Goal: Information Seeking & Learning: Find specific fact

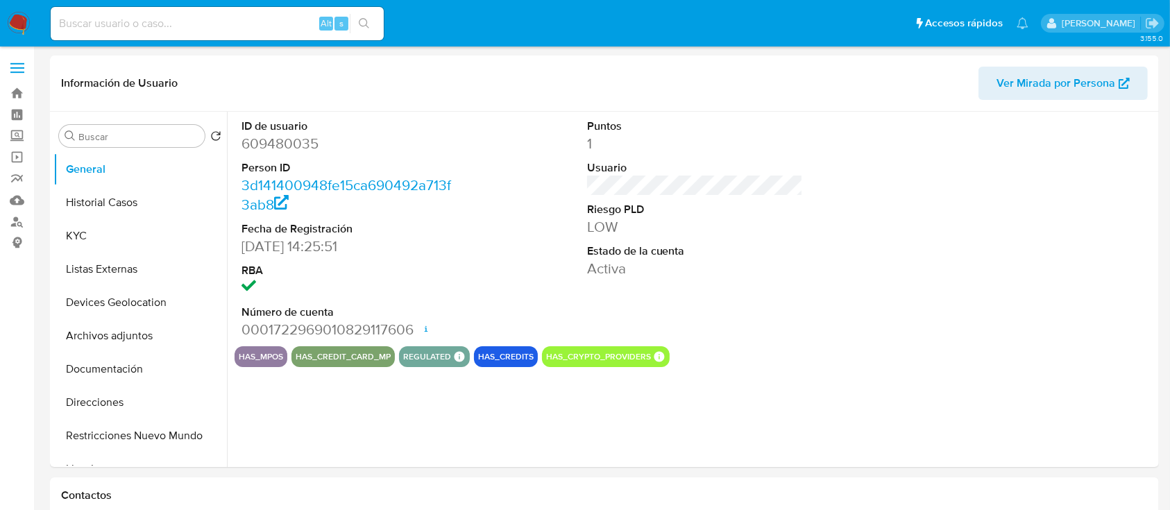
select select "10"
click at [257, 22] on input at bounding box center [217, 24] width 333 height 18
paste input "638506713"
type input "638506713"
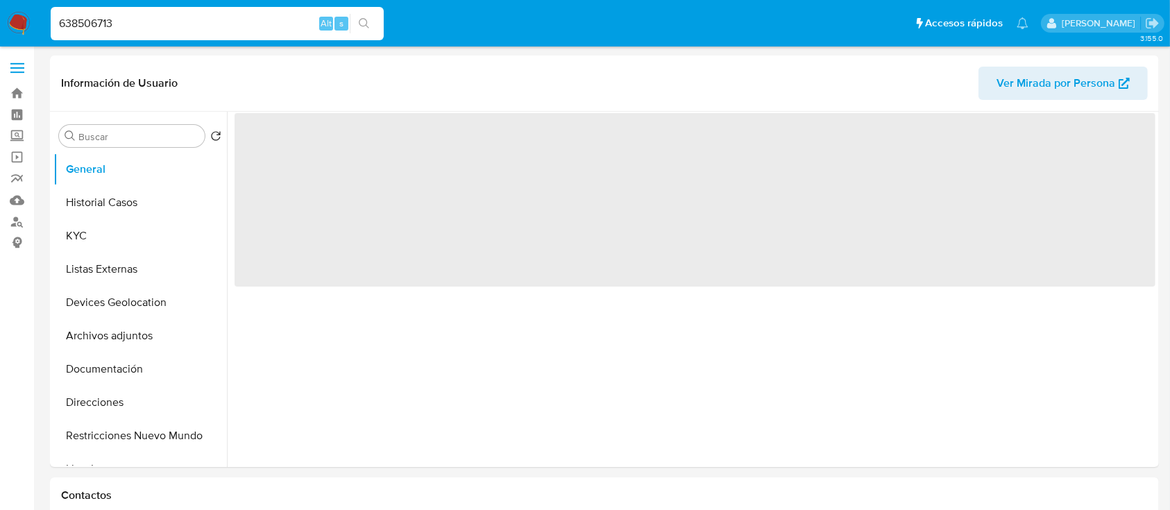
select select "10"
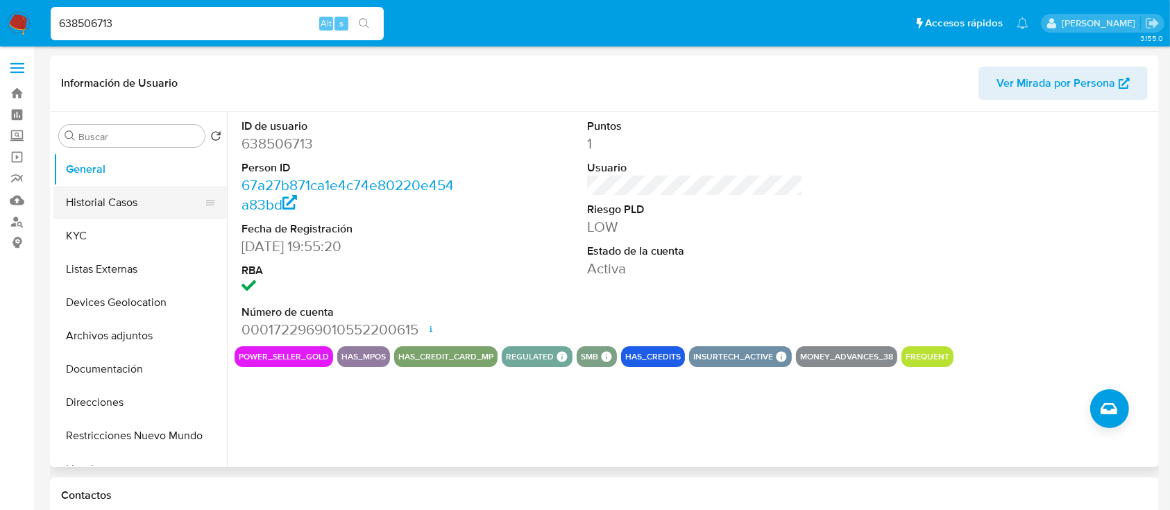
click at [120, 192] on button "Historial Casos" at bounding box center [134, 202] width 162 height 33
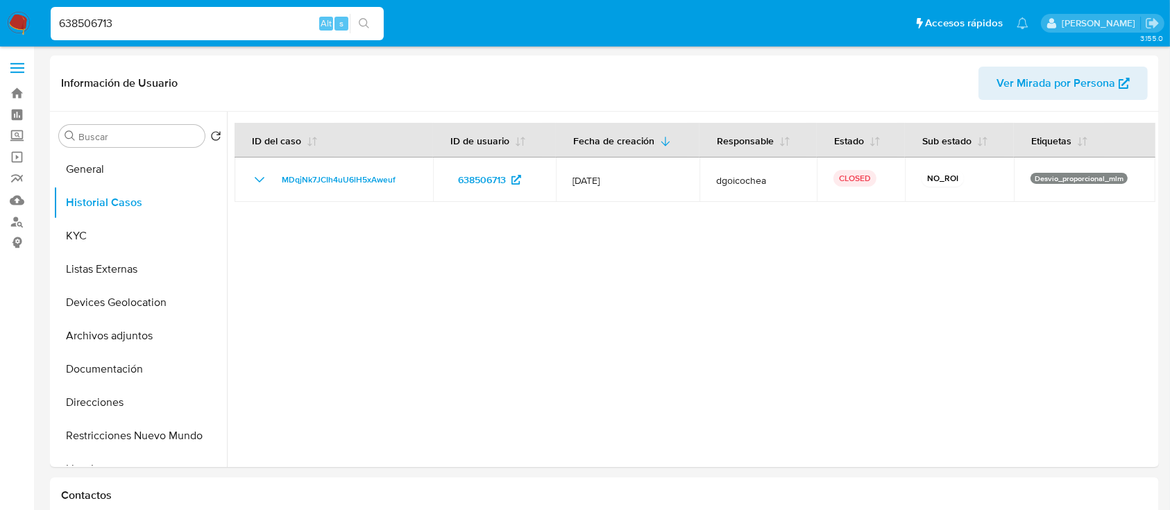
click at [237, 15] on input "638506713" at bounding box center [217, 24] width 333 height 18
type input "92250136"
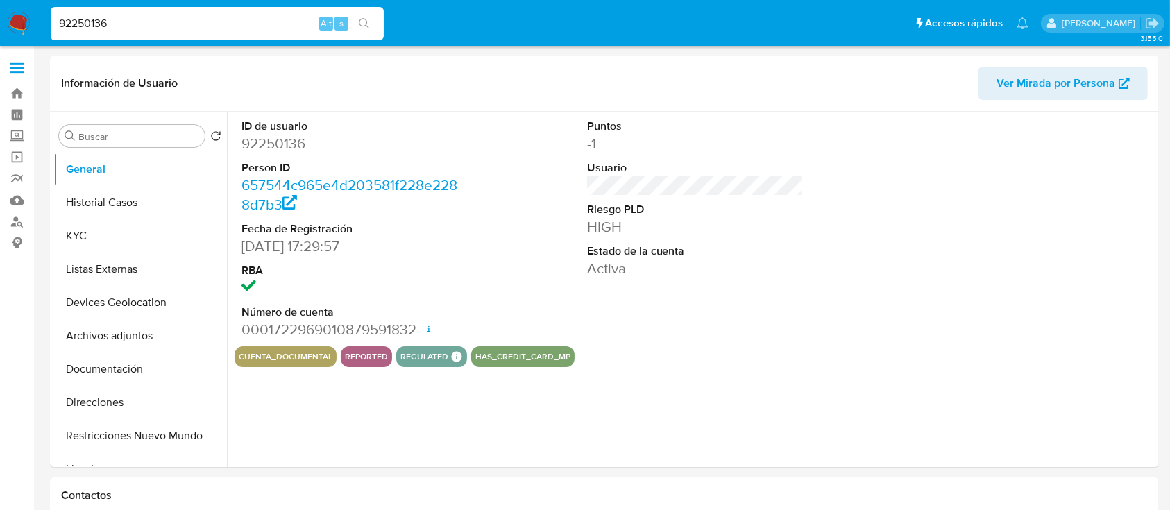
select select "10"
click at [88, 235] on button "KYC" at bounding box center [134, 235] width 162 height 33
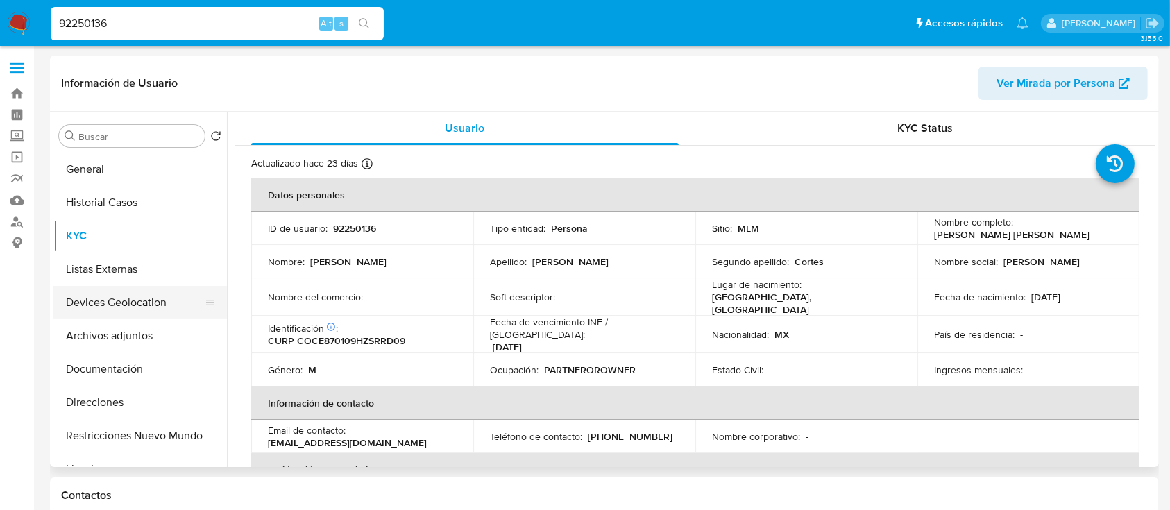
click at [126, 296] on button "Devices Geolocation" at bounding box center [134, 302] width 162 height 33
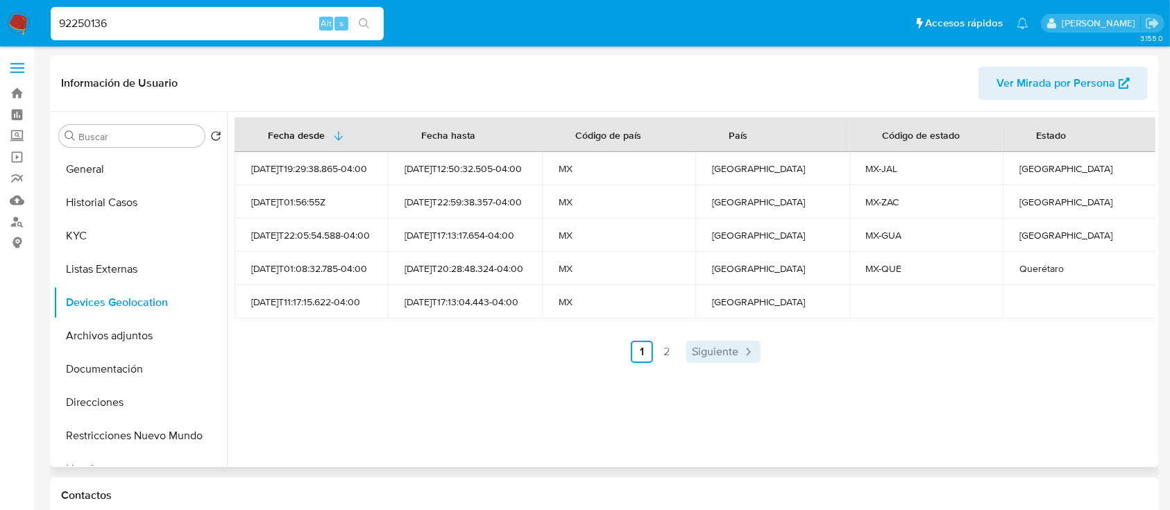
click at [703, 356] on span "Siguiente" at bounding box center [715, 351] width 46 height 11
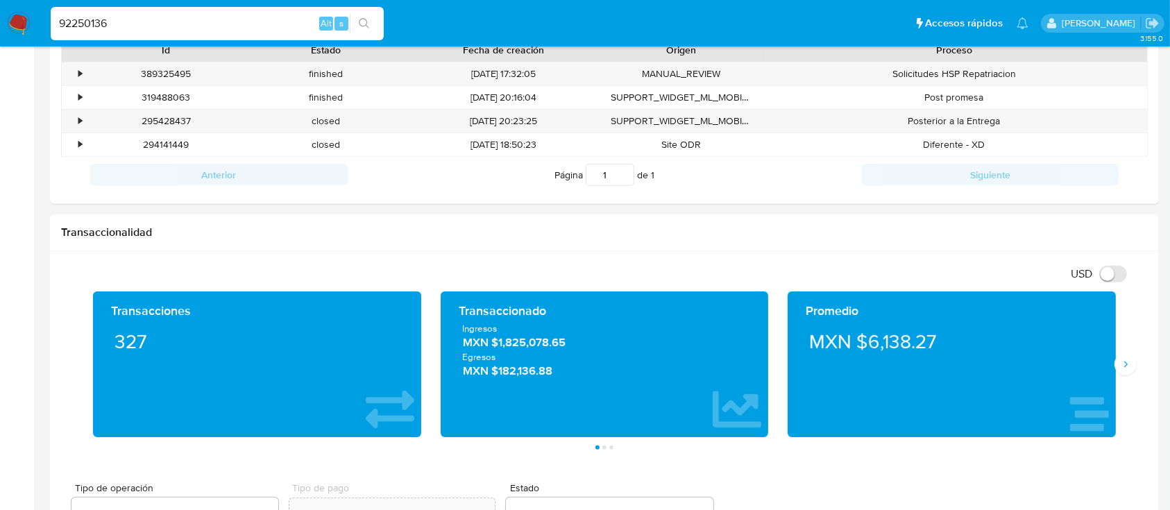
scroll to position [531, 0]
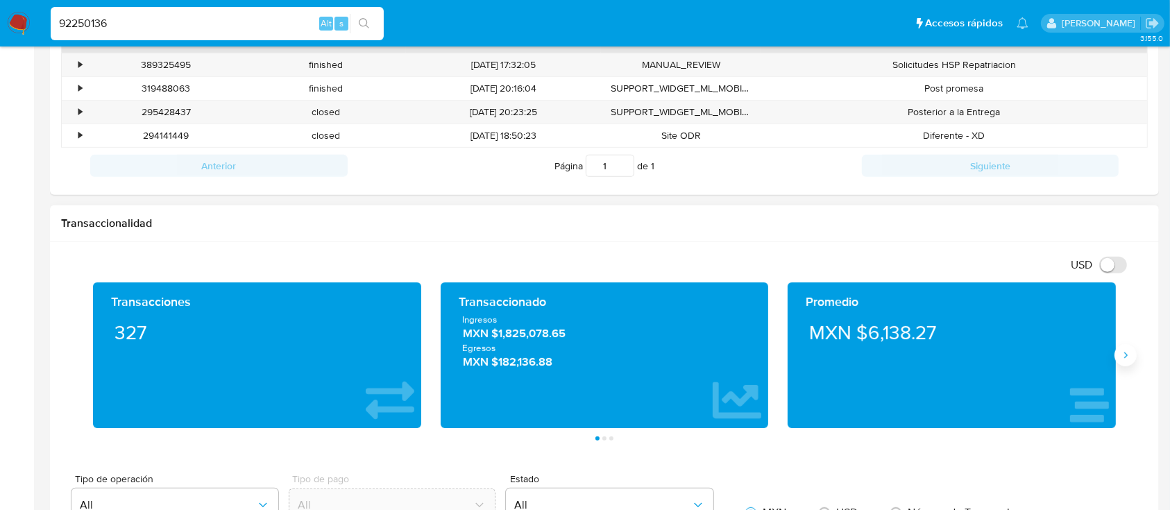
click at [1128, 348] on button "Siguiente" at bounding box center [1126, 355] width 22 height 22
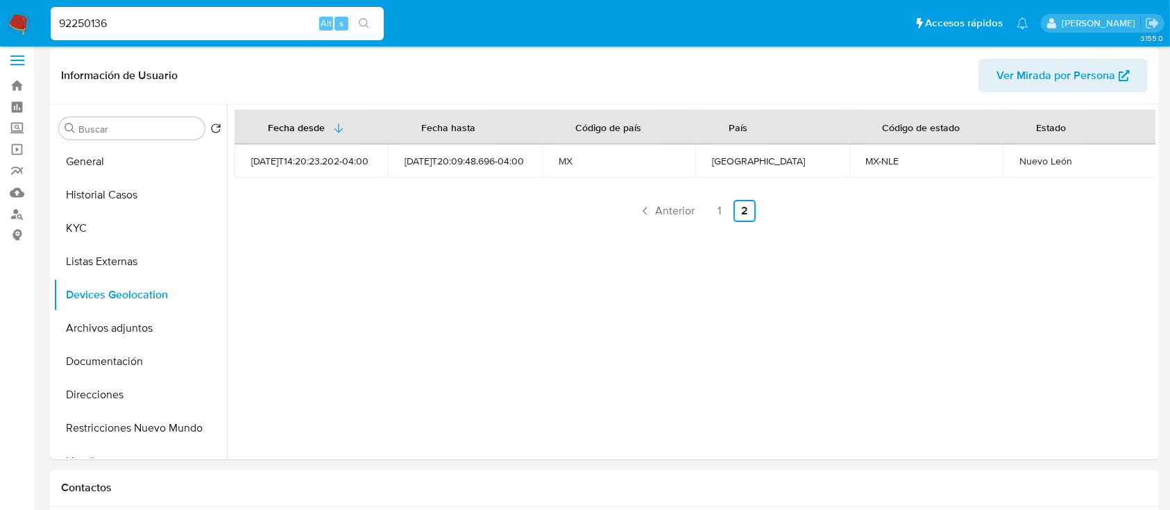
scroll to position [0, 0]
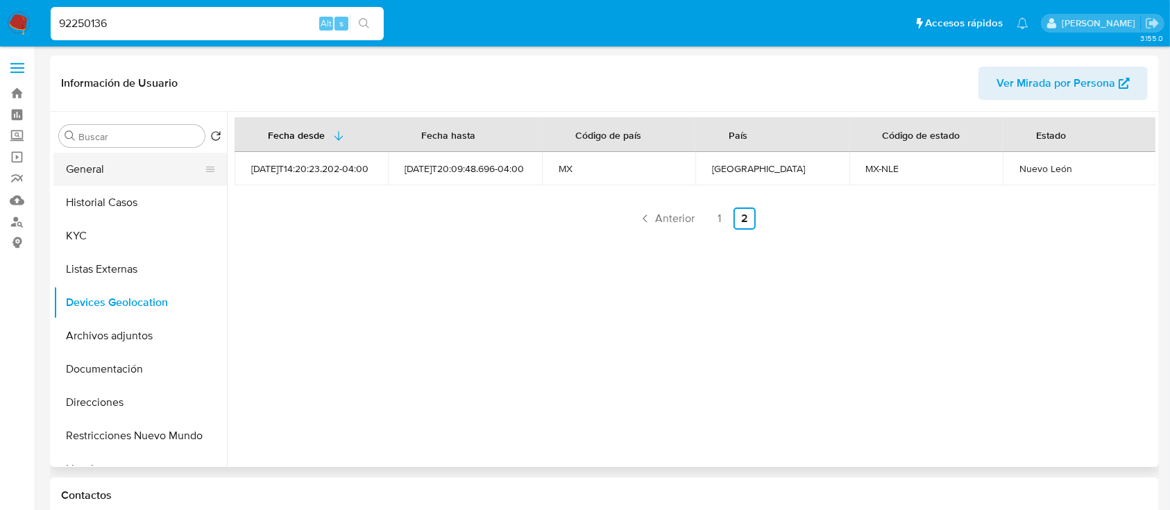
click at [85, 170] on button "General" at bounding box center [134, 169] width 162 height 33
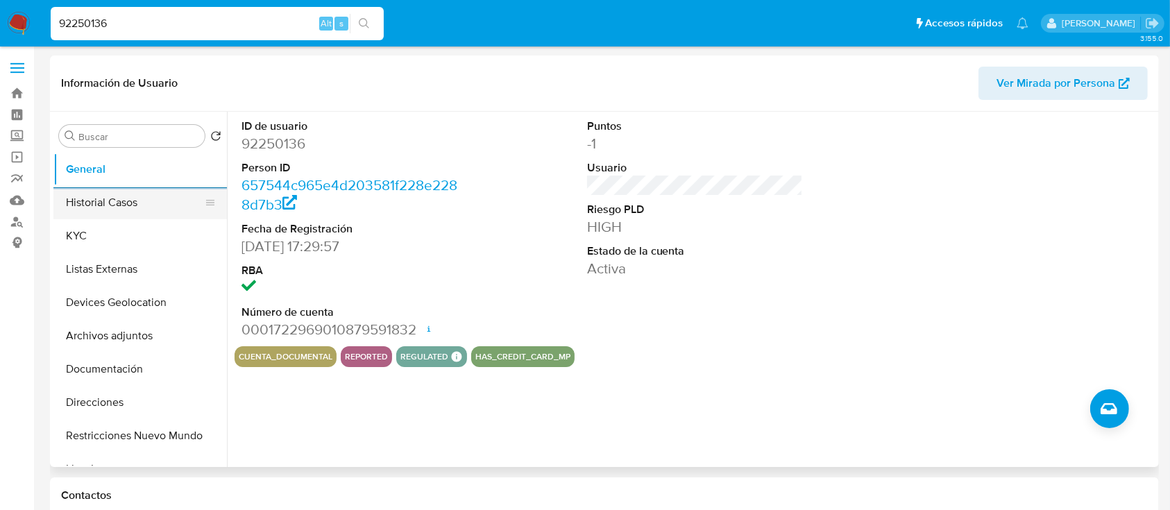
click at [144, 203] on button "Historial Casos" at bounding box center [134, 202] width 162 height 33
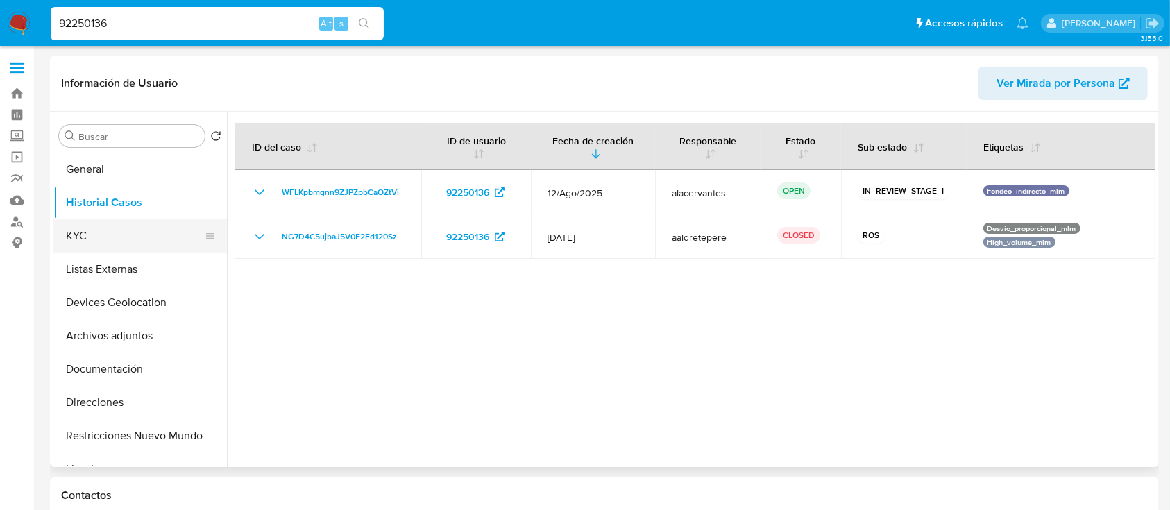
click at [144, 231] on button "KYC" at bounding box center [134, 235] width 162 height 33
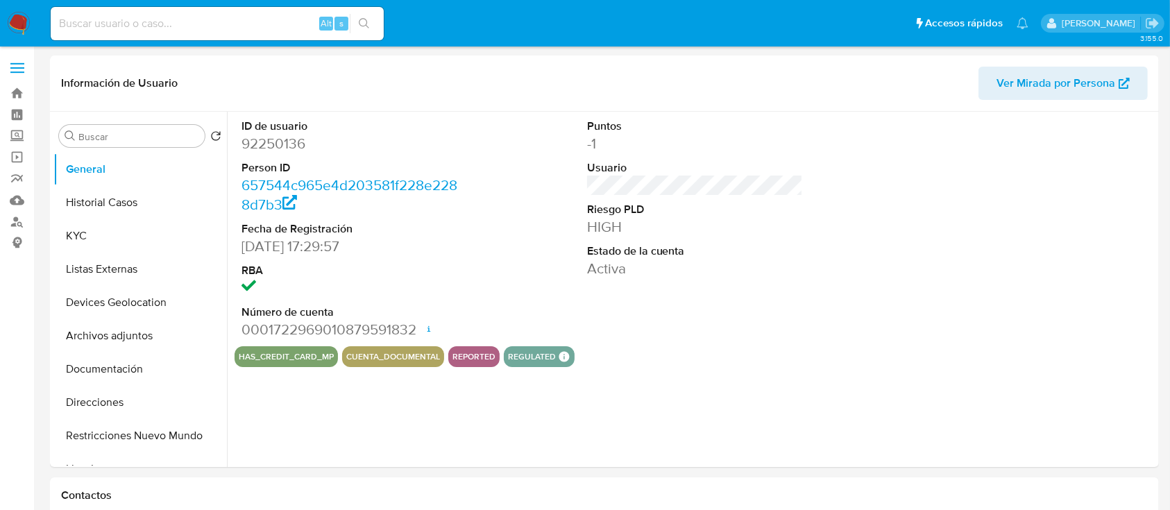
select select "10"
click at [101, 267] on button "Listas Externas" at bounding box center [134, 269] width 162 height 33
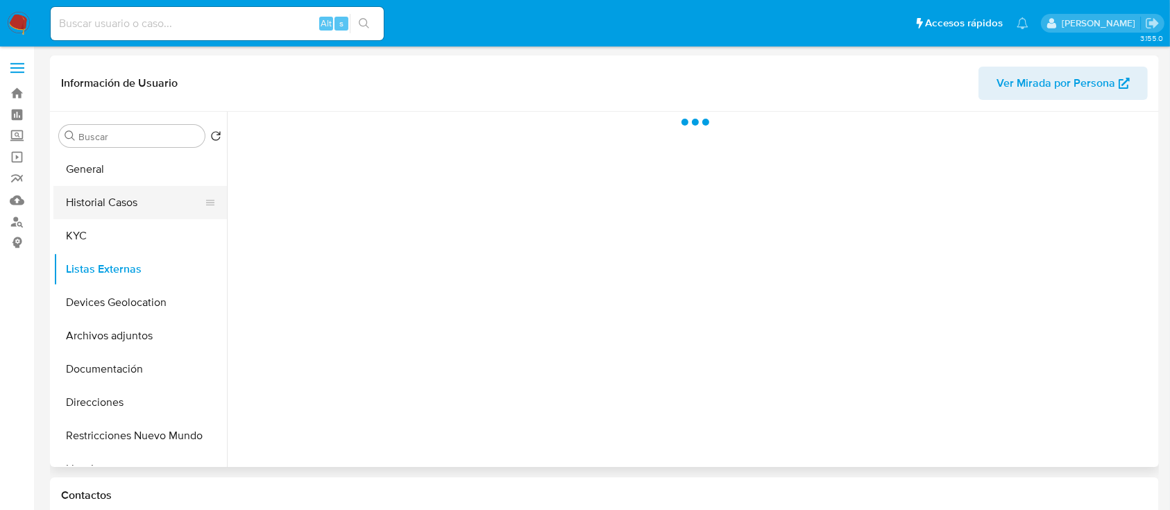
click at [108, 218] on button "Historial Casos" at bounding box center [134, 202] width 162 height 33
click at [130, 230] on button "KYC" at bounding box center [134, 235] width 162 height 33
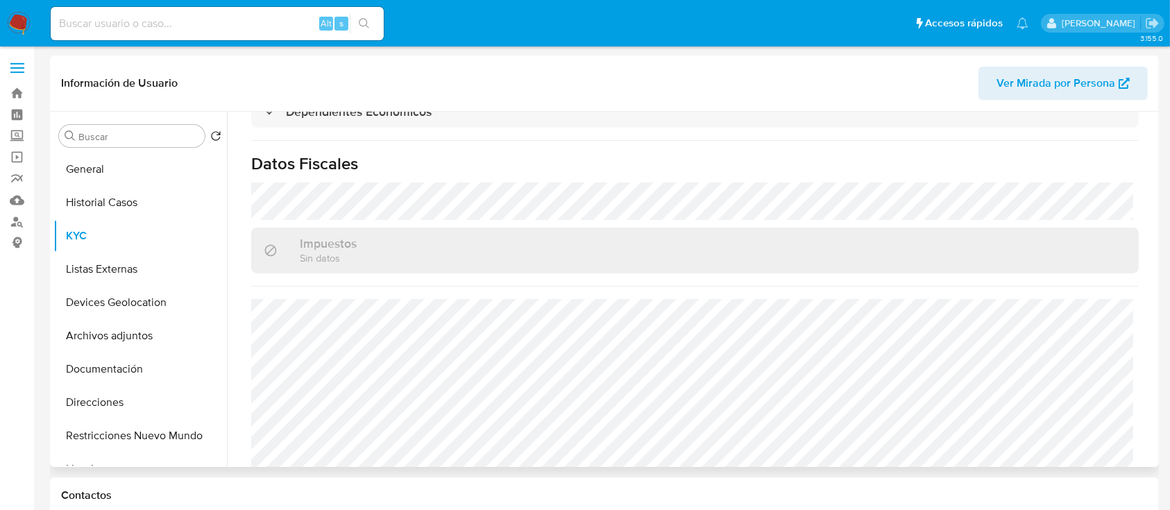
scroll to position [845, 0]
click at [135, 269] on button "Listas Externas" at bounding box center [134, 269] width 162 height 33
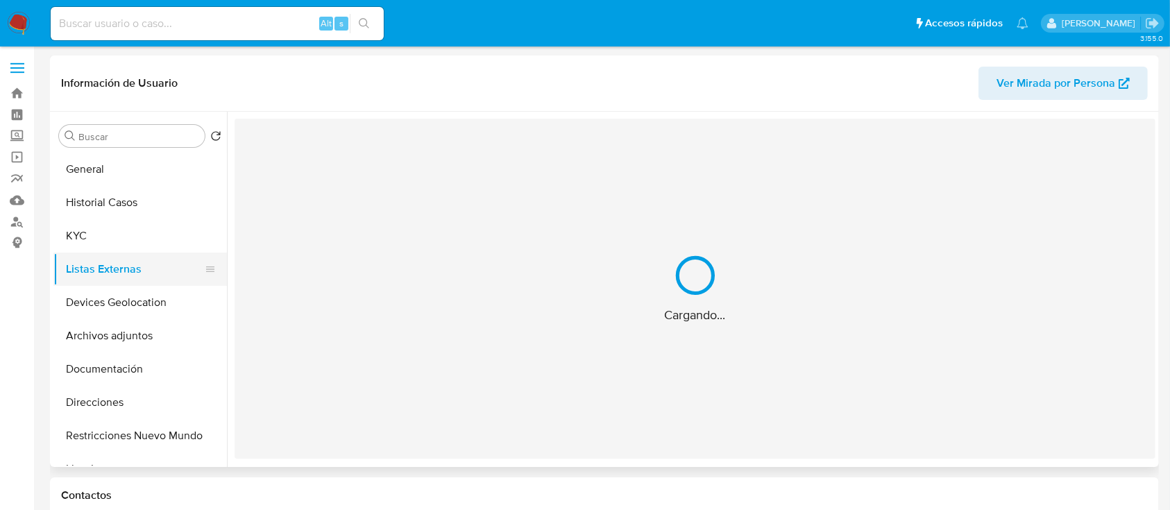
scroll to position [0, 0]
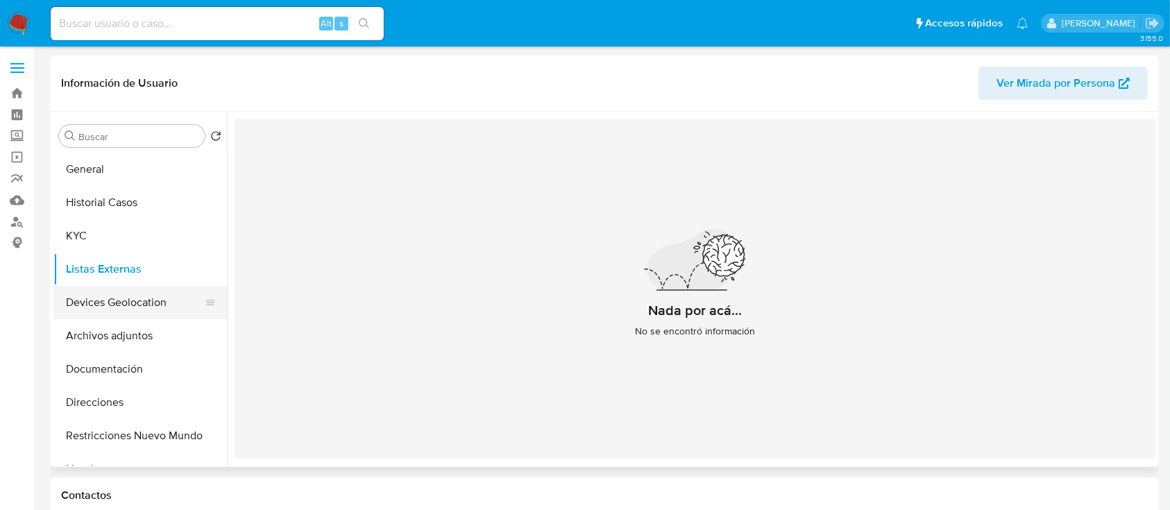
click at [103, 291] on button "Devices Geolocation" at bounding box center [134, 302] width 162 height 33
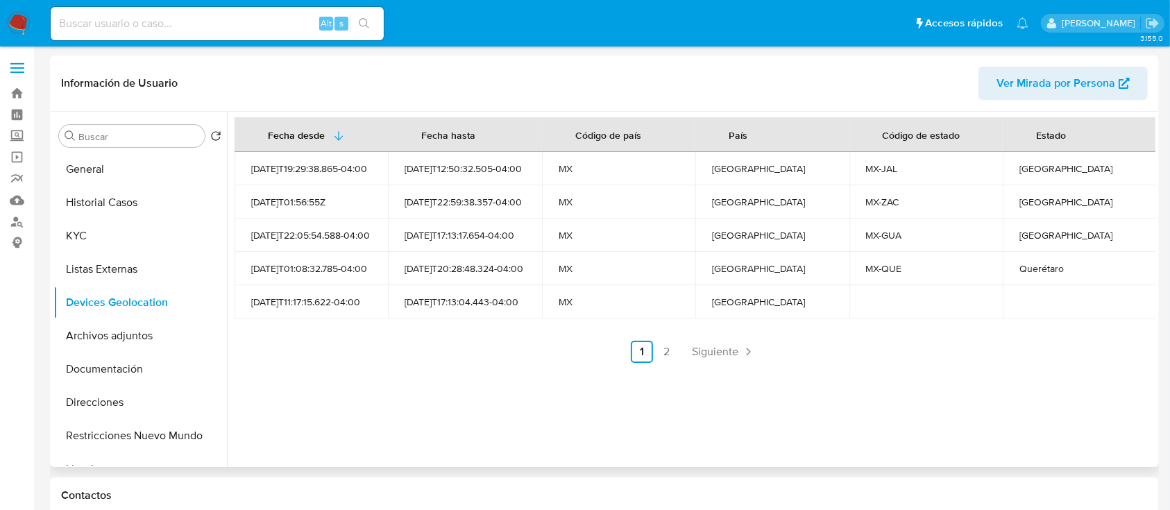
click at [741, 363] on div "Fecha desde Fecha hasta Código de país País Código de estado Estado 2023-09-09T…" at bounding box center [691, 289] width 929 height 355
click at [734, 361] on link "Siguiente" at bounding box center [723, 352] width 74 height 22
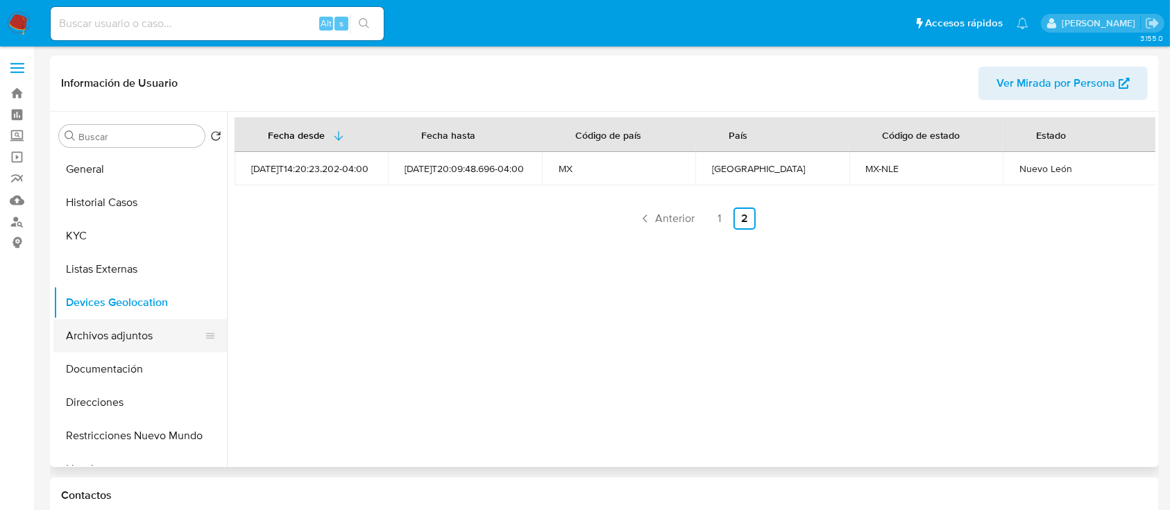
click at [92, 336] on button "Archivos adjuntos" at bounding box center [134, 335] width 162 height 33
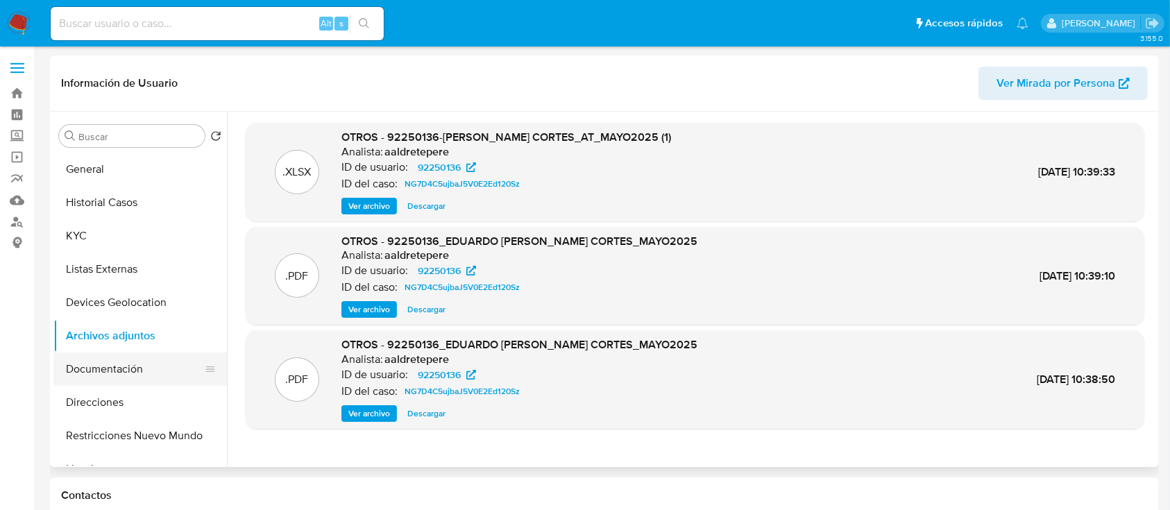
click at [116, 369] on button "Documentación" at bounding box center [134, 369] width 162 height 33
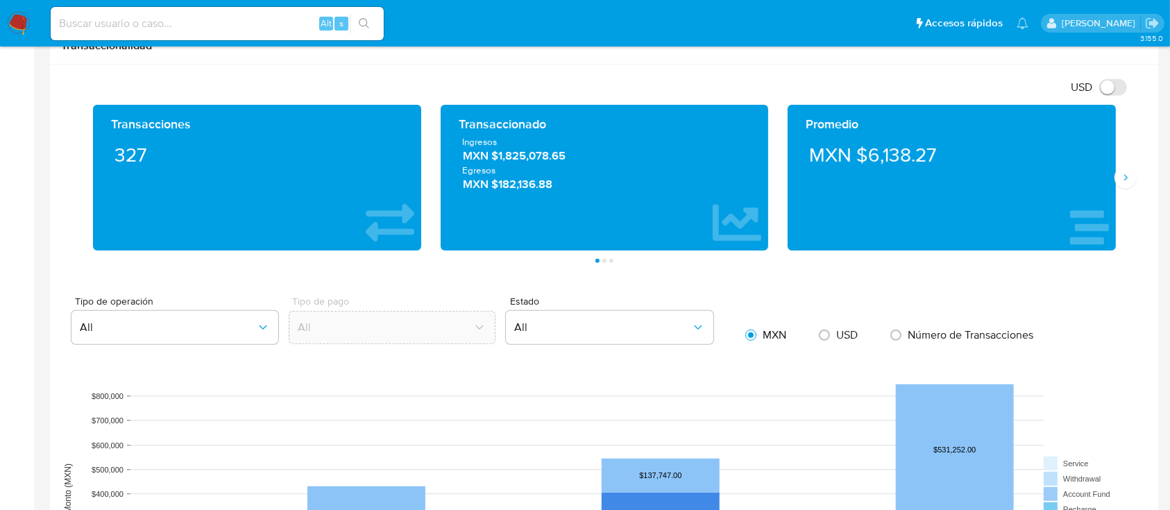
scroll to position [716, 0]
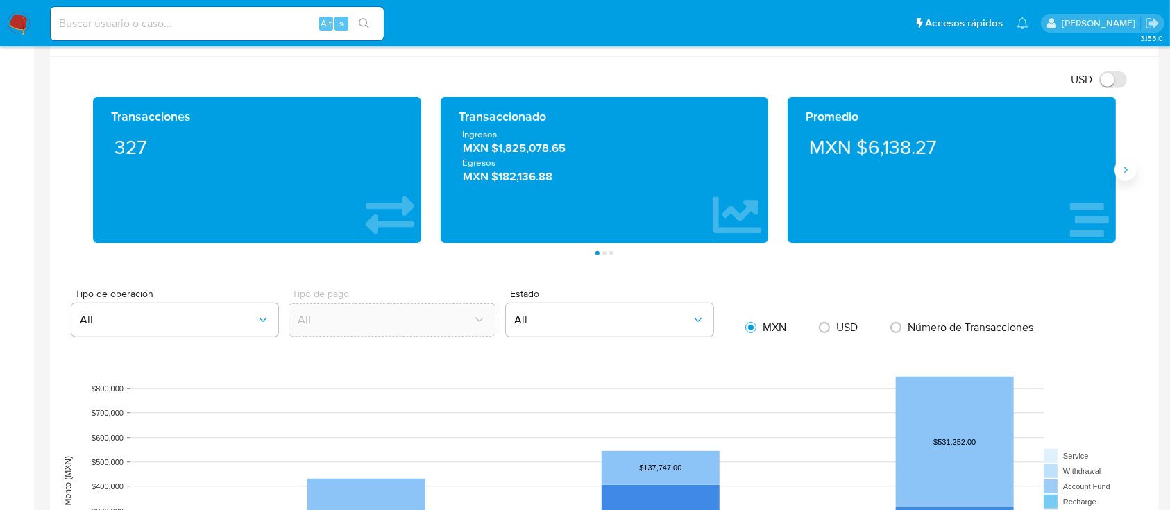
click at [1125, 167] on icon "Siguiente" at bounding box center [1125, 170] width 3 height 6
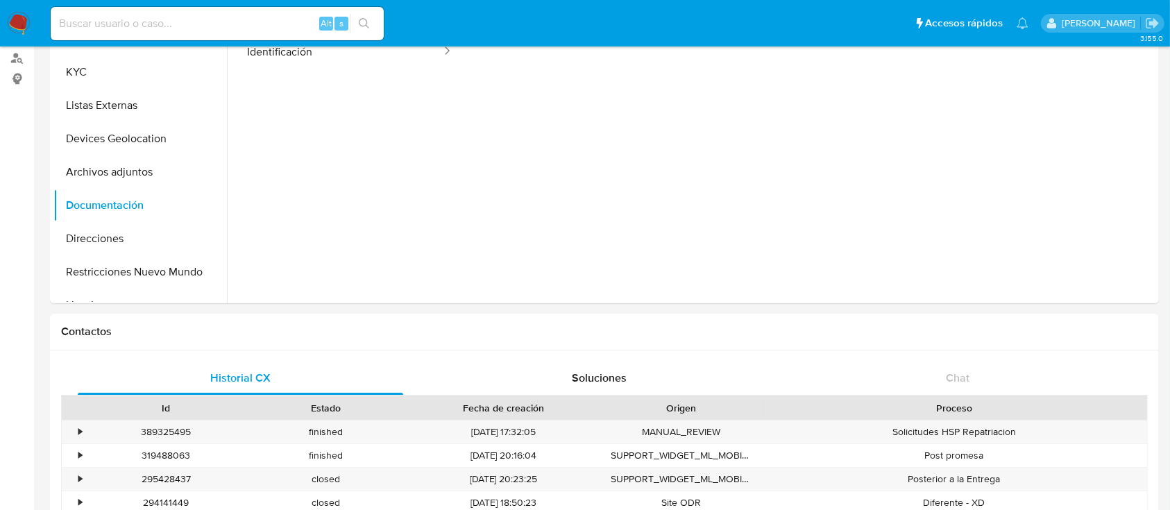
scroll to position [0, 0]
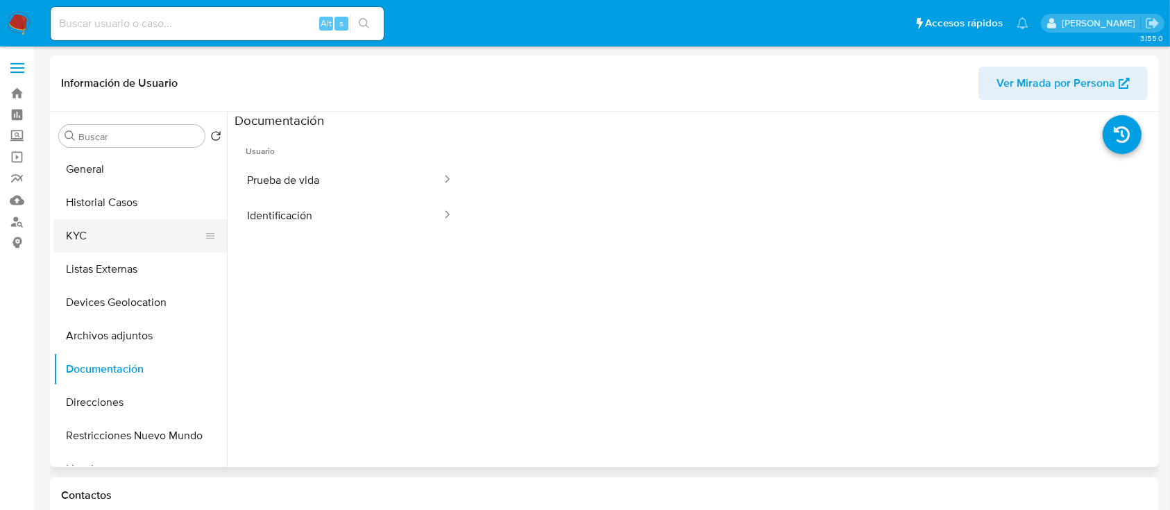
click at [128, 235] on button "KYC" at bounding box center [134, 235] width 162 height 33
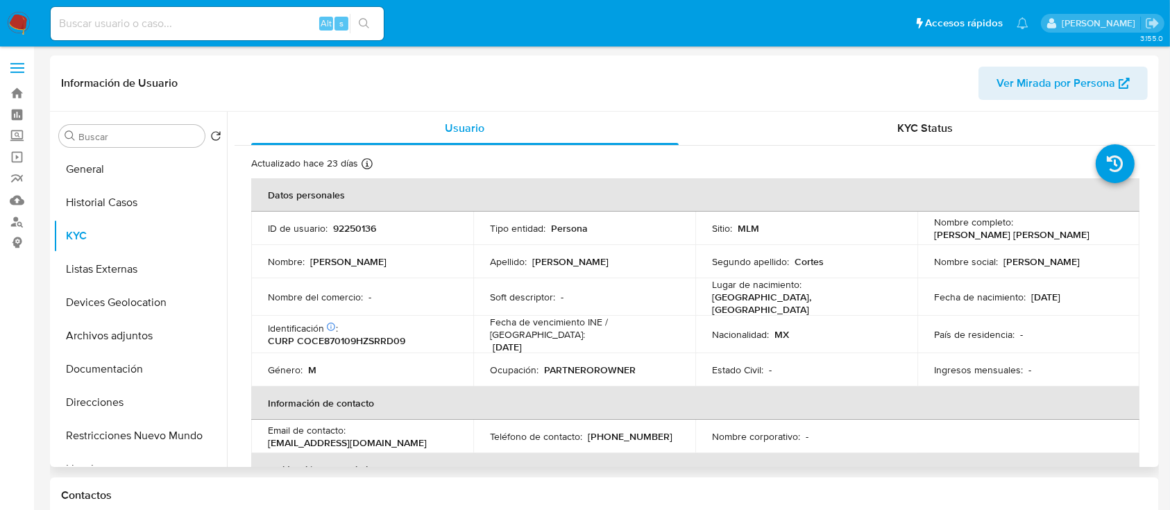
click at [655, 430] on div "Teléfono de contacto : (33) 20404595" at bounding box center [584, 436] width 189 height 12
drag, startPoint x: 655, startPoint y: 429, endPoint x: 584, endPoint y: 430, distance: 70.8
click at [584, 430] on div "Teléfono de contacto : (33) 20404595" at bounding box center [584, 436] width 189 height 12
copy p "(33) 20404595"
drag, startPoint x: 378, startPoint y: 434, endPoint x: 264, endPoint y: 432, distance: 113.8
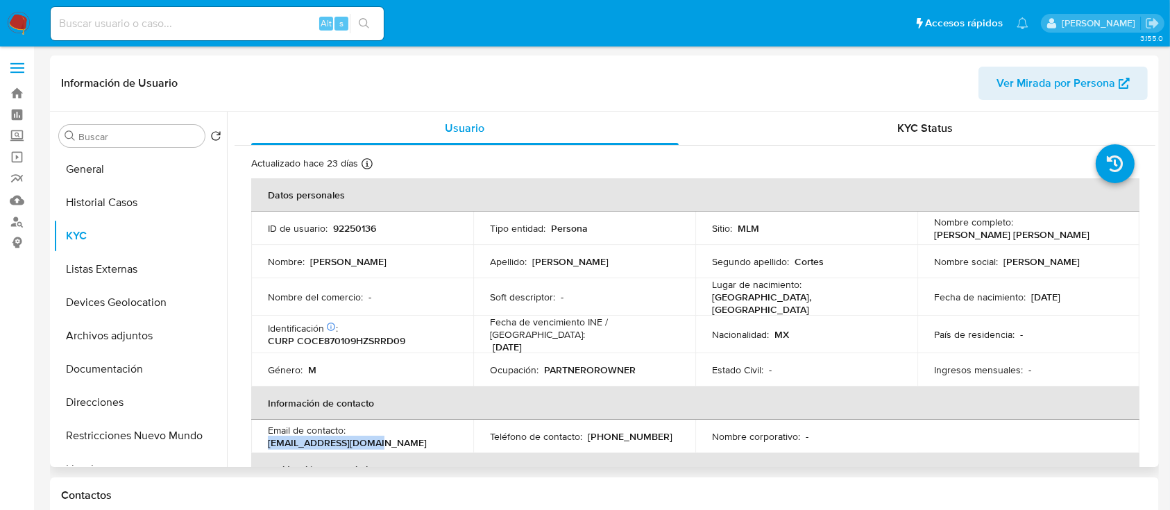
click at [264, 432] on td "Email de contacto : ld_somos2@hotmail.com" at bounding box center [362, 436] width 222 height 33
copy p "ld_somos2@hotmail.com"
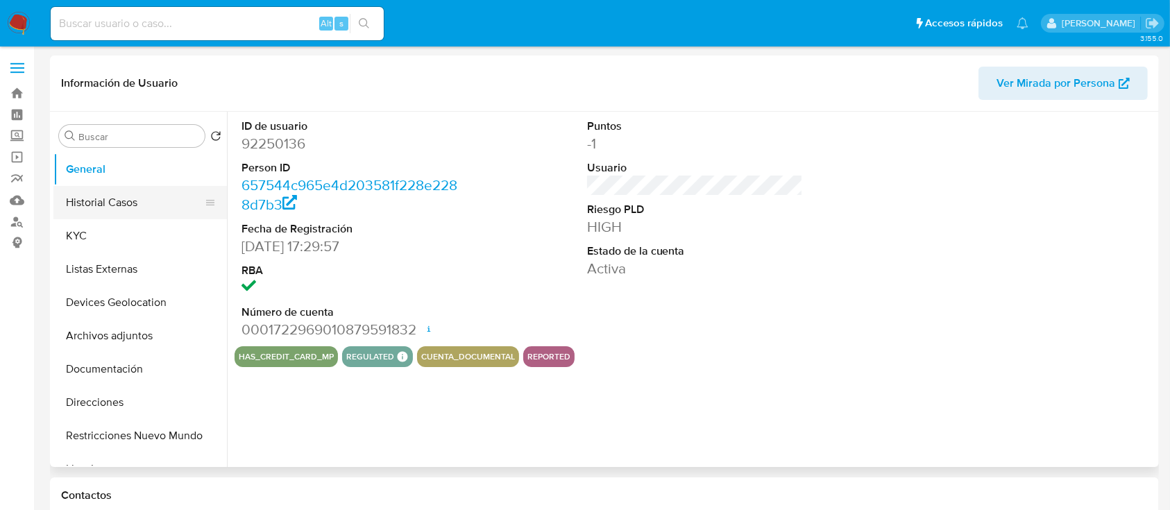
select select "10"
click at [11, 130] on label "Screening" at bounding box center [82, 137] width 165 height 22
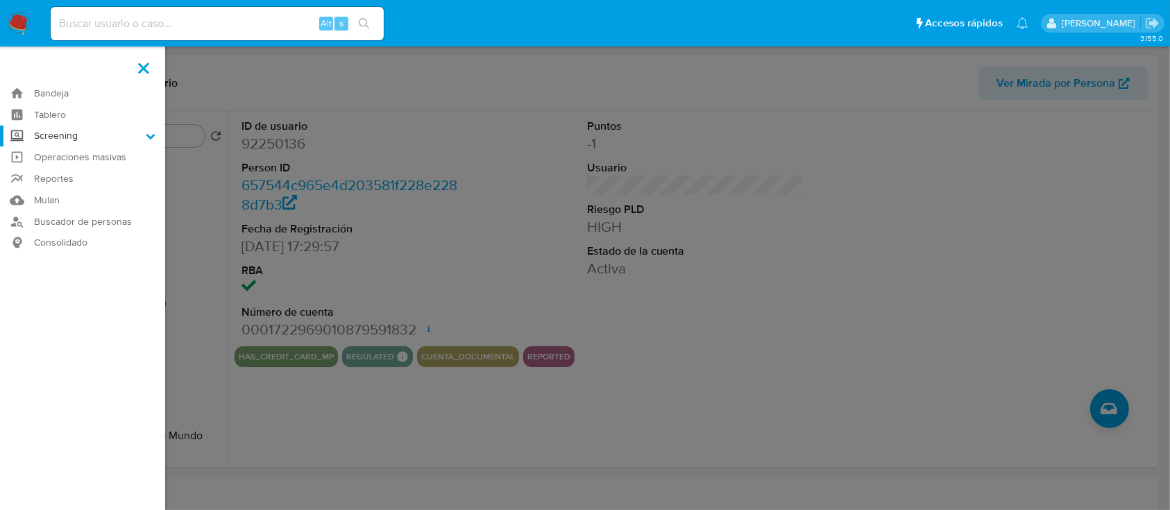
click at [0, 0] on input "Screening" at bounding box center [0, 0] width 0 height 0
click at [94, 187] on link "Herramientas" at bounding box center [82, 190] width 165 height 17
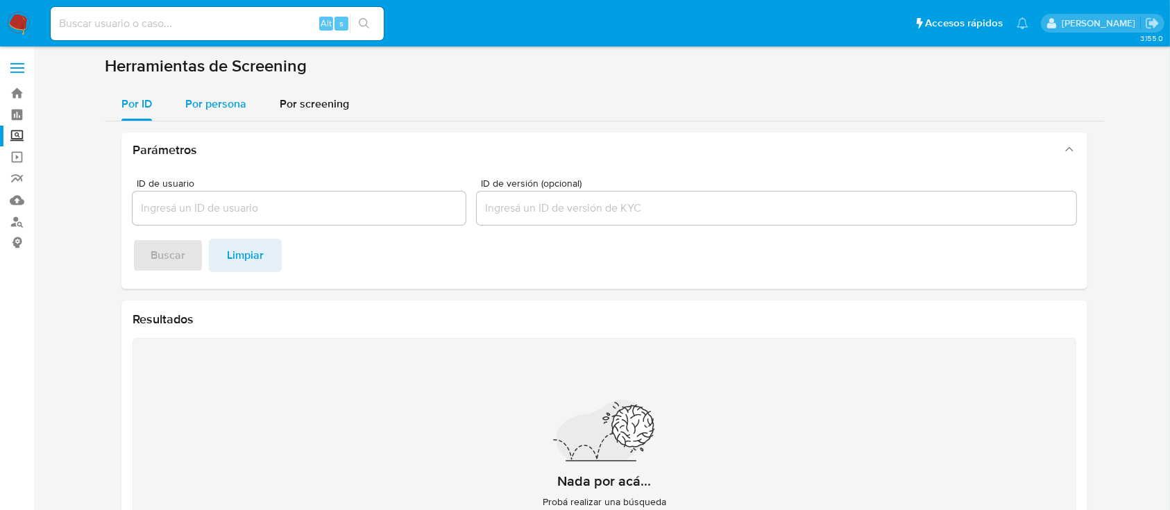
click at [245, 92] on button "Por persona" at bounding box center [216, 103] width 94 height 33
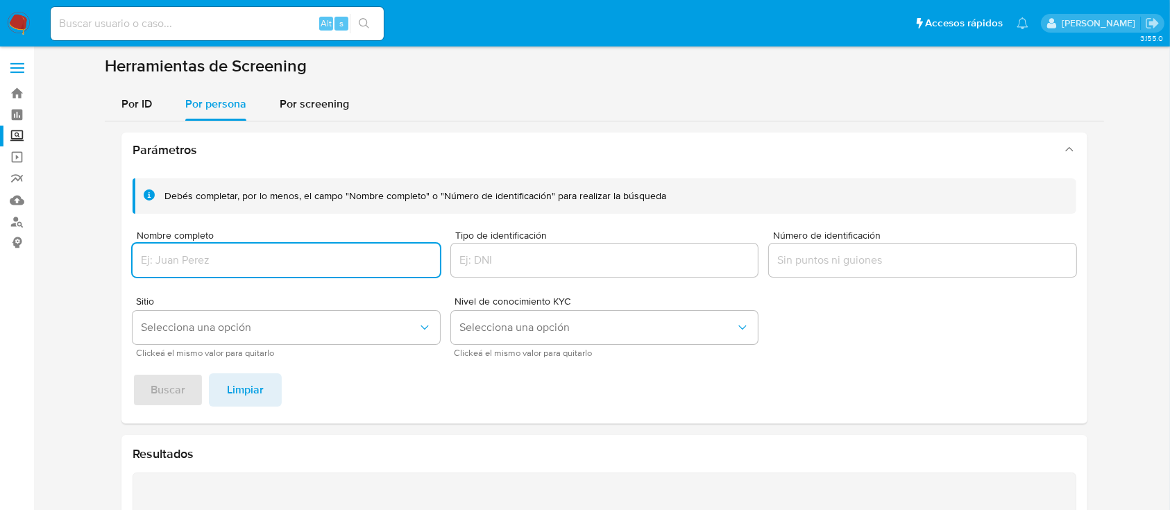
click at [216, 255] on input "Nombre completo" at bounding box center [286, 260] width 307 height 18
type input "YANIA CONCEPCION CONTRERAS GONZALEZ"
click at [202, 332] on span "Selecciona una opción" at bounding box center [279, 328] width 277 height 14
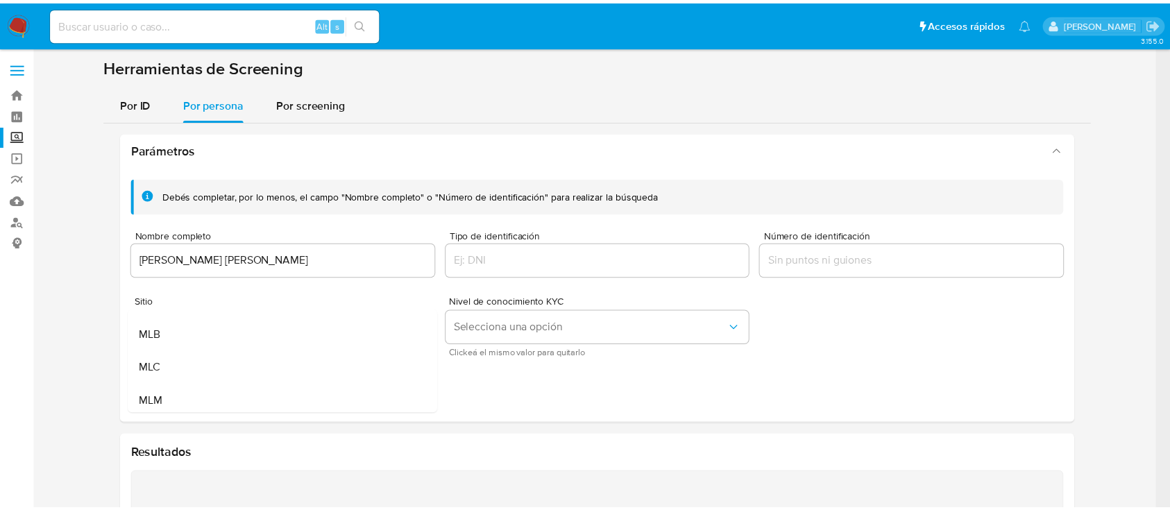
scroll to position [37, 0]
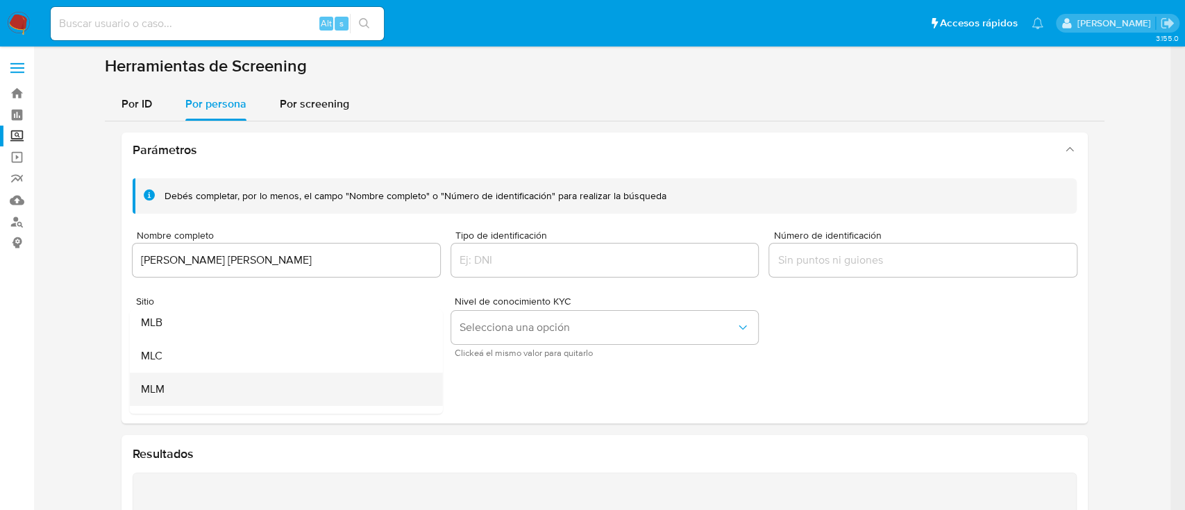
click at [281, 378] on div "MLM" at bounding box center [282, 389] width 282 height 33
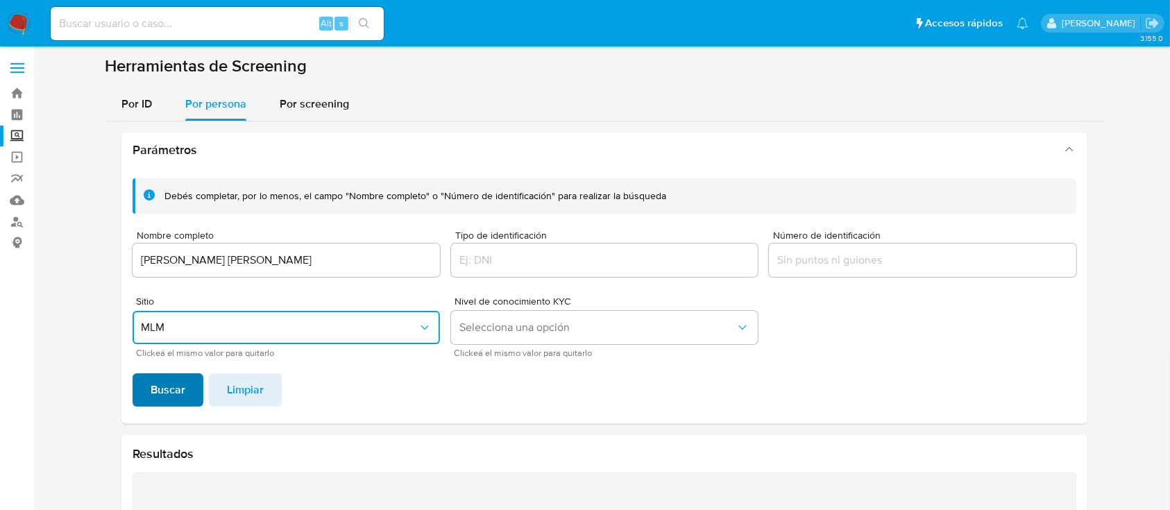
click at [155, 386] on span "Buscar" at bounding box center [168, 390] width 35 height 31
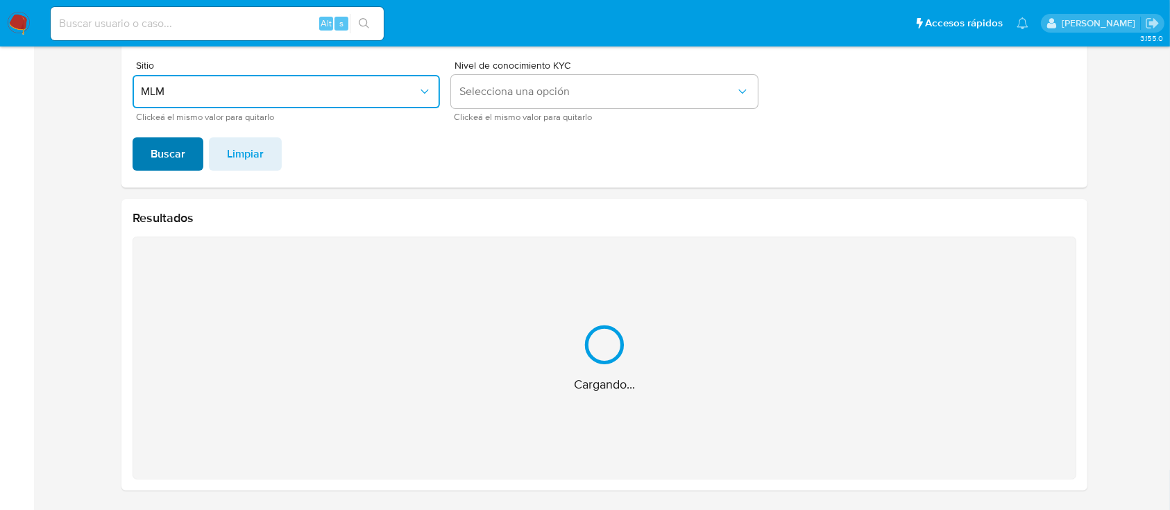
scroll to position [15, 0]
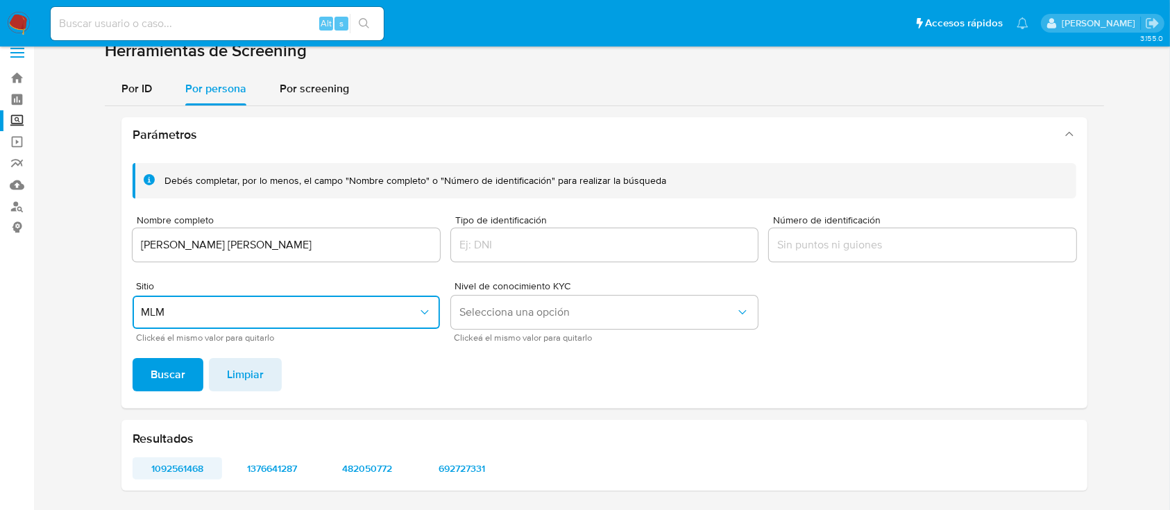
click at [167, 463] on span "1092561468" at bounding box center [177, 468] width 70 height 19
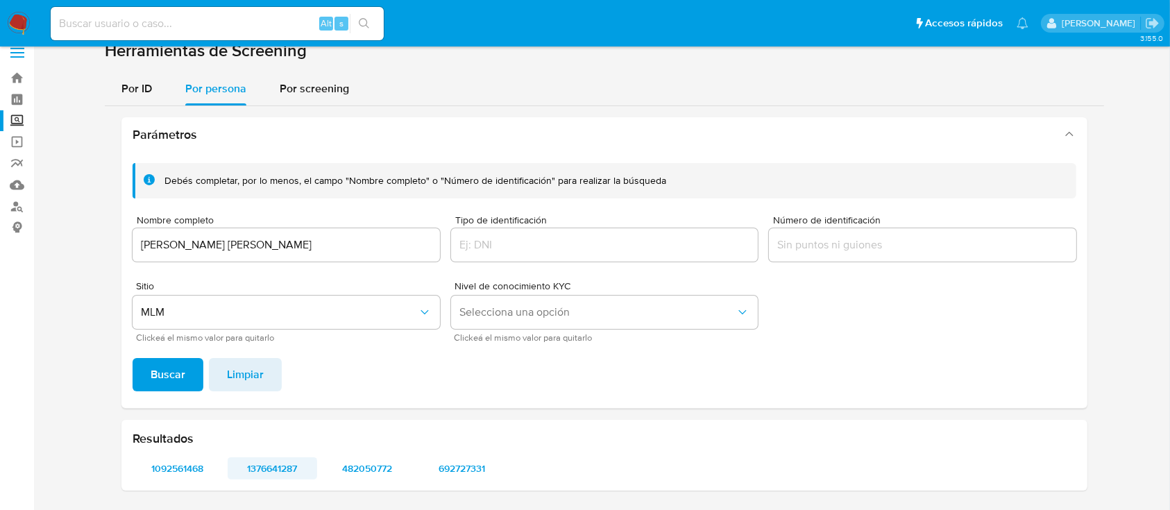
click at [273, 474] on span "1376641287" at bounding box center [272, 468] width 70 height 19
click at [362, 465] on span "482050772" at bounding box center [367, 468] width 70 height 19
click at [464, 474] on span "692727331" at bounding box center [462, 468] width 70 height 19
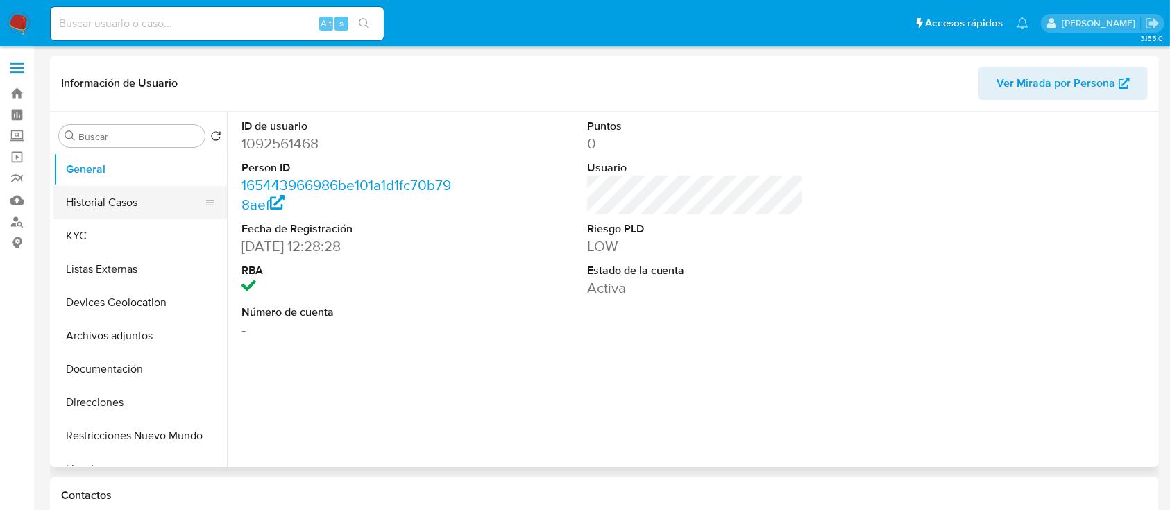
select select "10"
click at [81, 235] on button "KYC" at bounding box center [134, 235] width 162 height 33
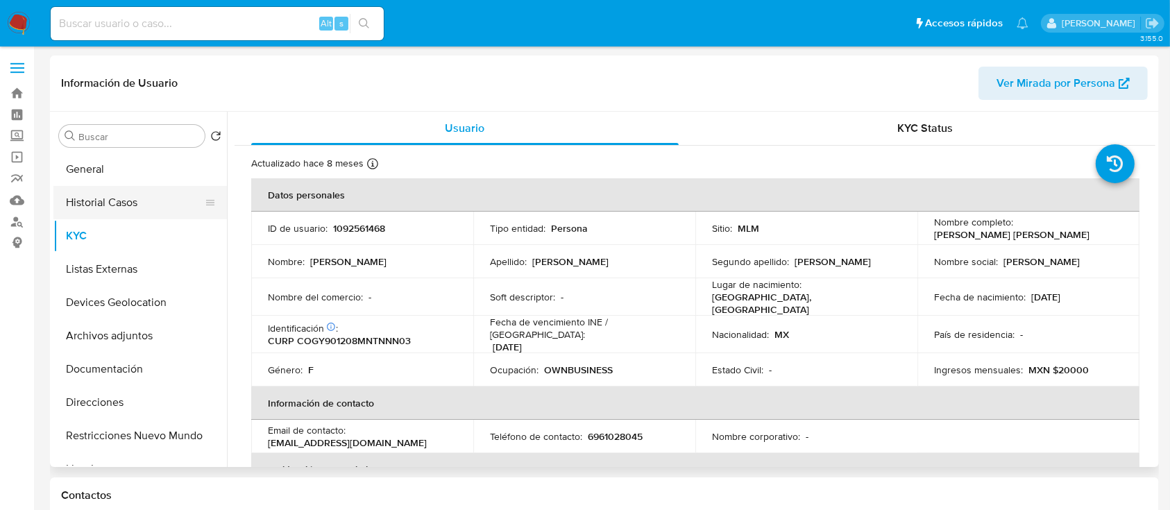
click at [99, 192] on button "Historial Casos" at bounding box center [134, 202] width 162 height 33
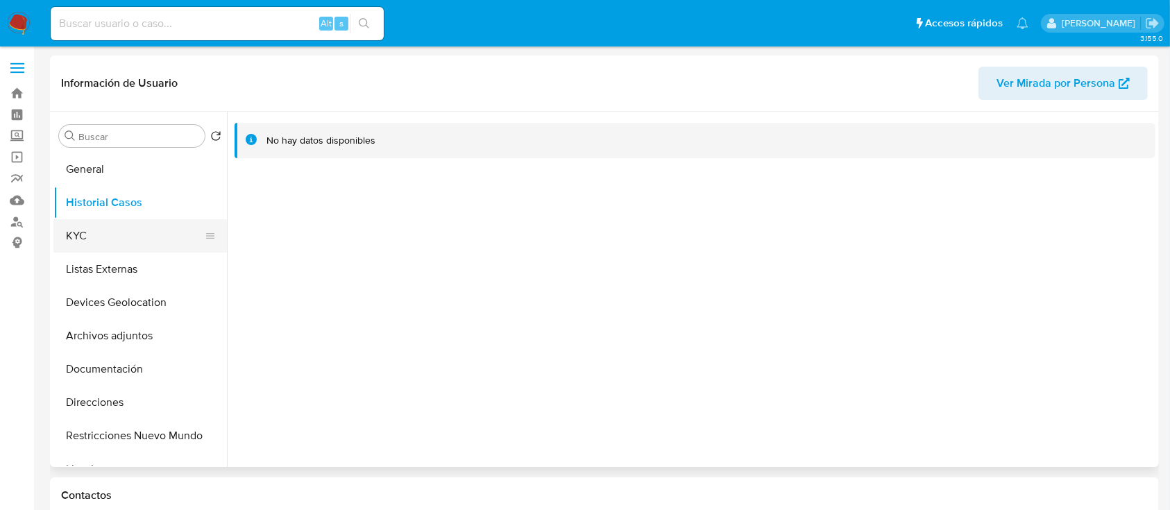
click at [99, 236] on button "KYC" at bounding box center [134, 235] width 162 height 33
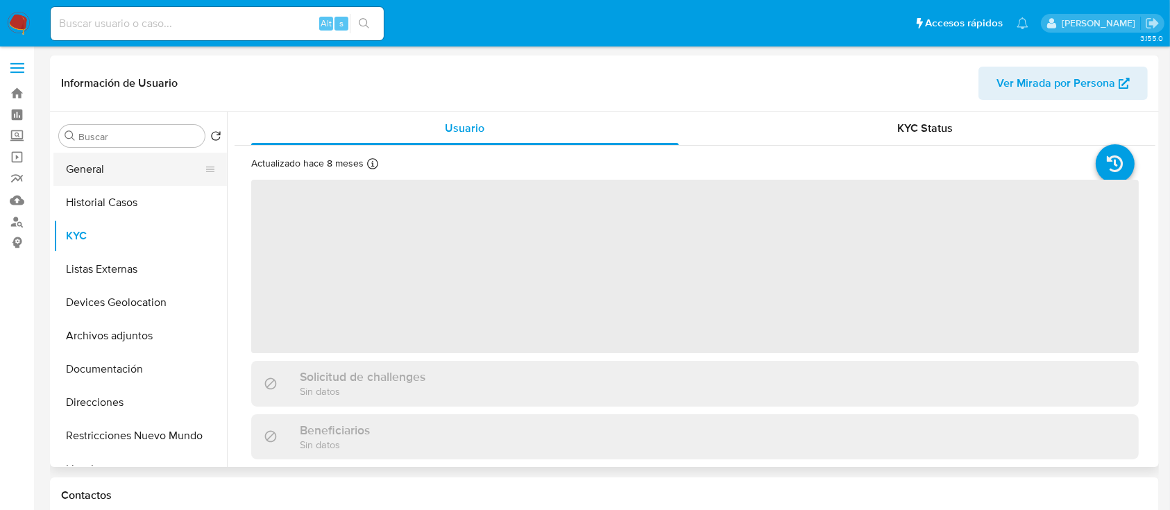
click at [73, 178] on button "General" at bounding box center [134, 169] width 162 height 33
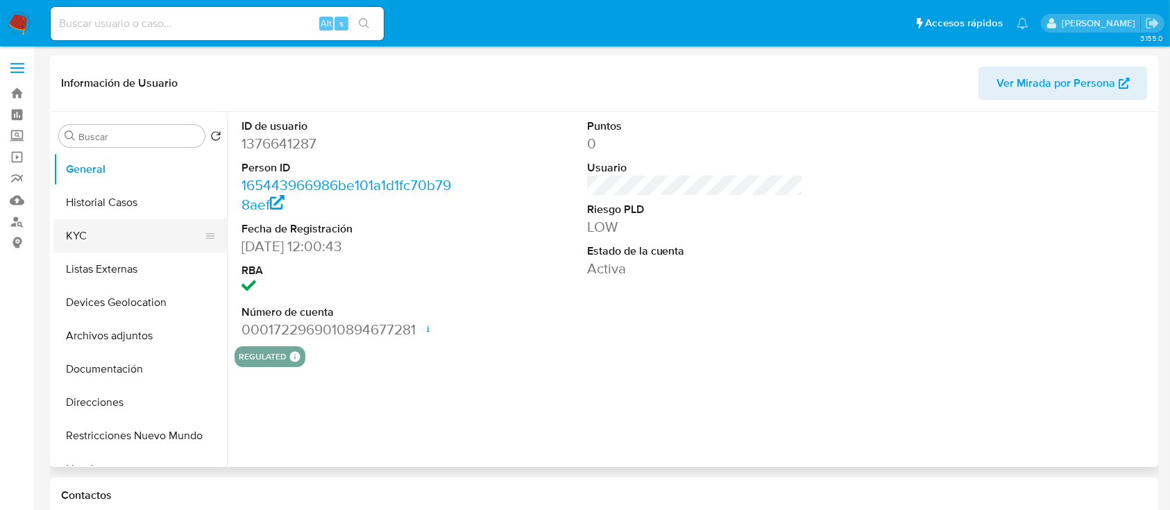
select select "10"
click at [135, 248] on button "KYC" at bounding box center [134, 235] width 162 height 33
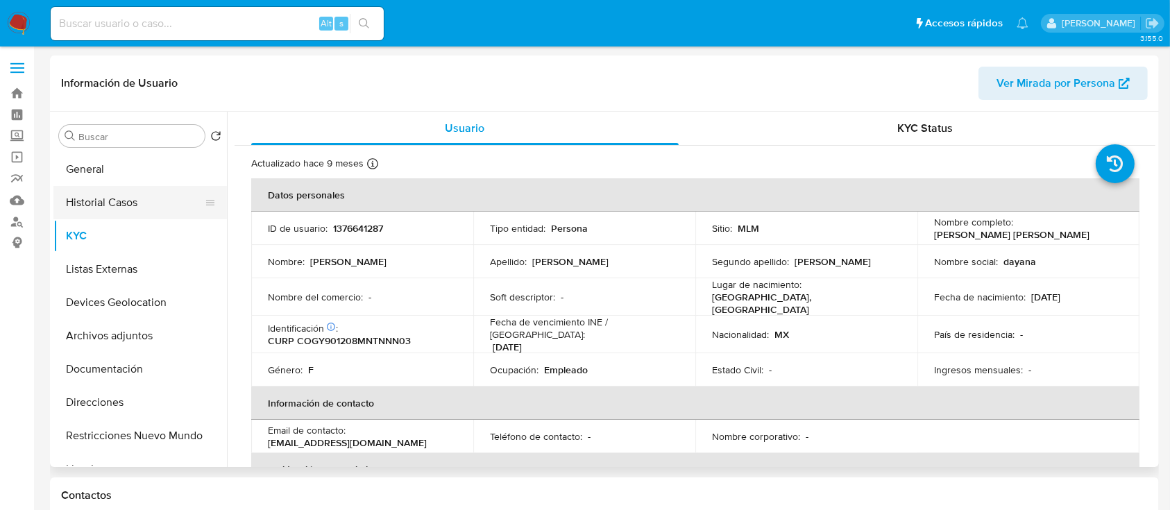
click at [112, 198] on button "Historial Casos" at bounding box center [134, 202] width 162 height 33
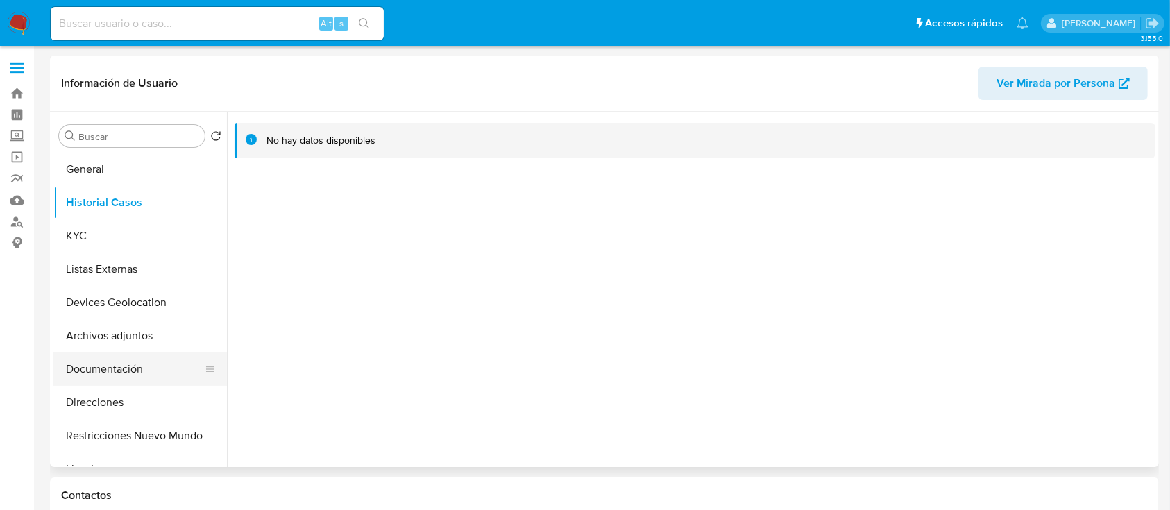
click at [94, 373] on button "Documentación" at bounding box center [134, 369] width 162 height 33
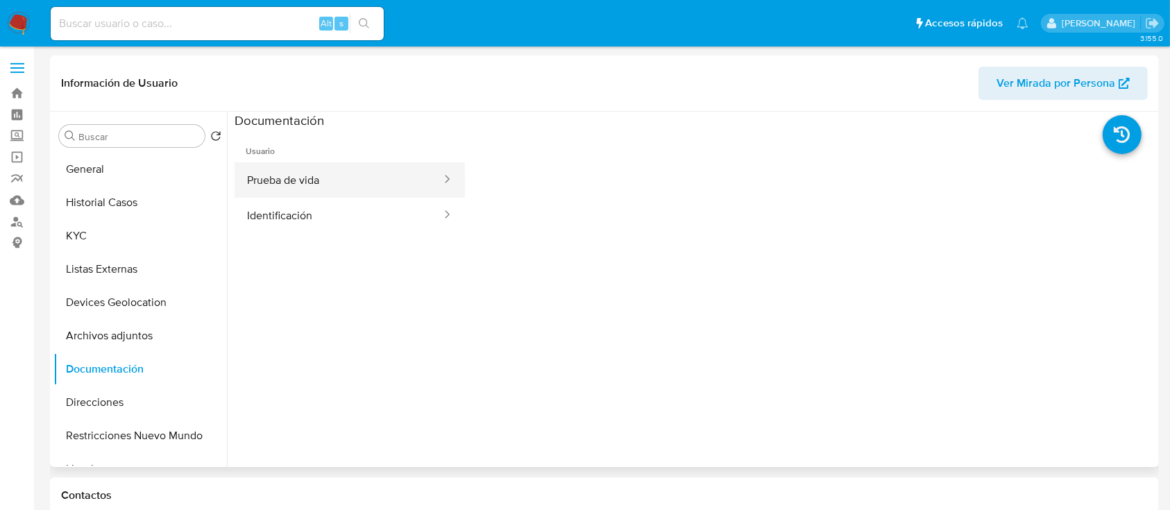
click at [305, 196] on button "Prueba de vida" at bounding box center [339, 179] width 208 height 35
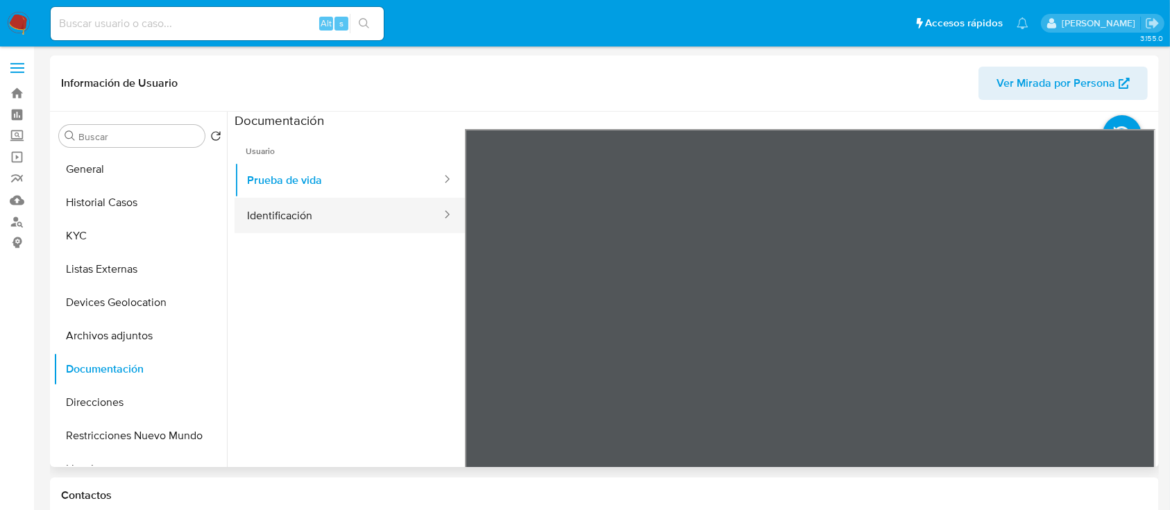
click at [382, 223] on button "Identificación" at bounding box center [339, 215] width 208 height 35
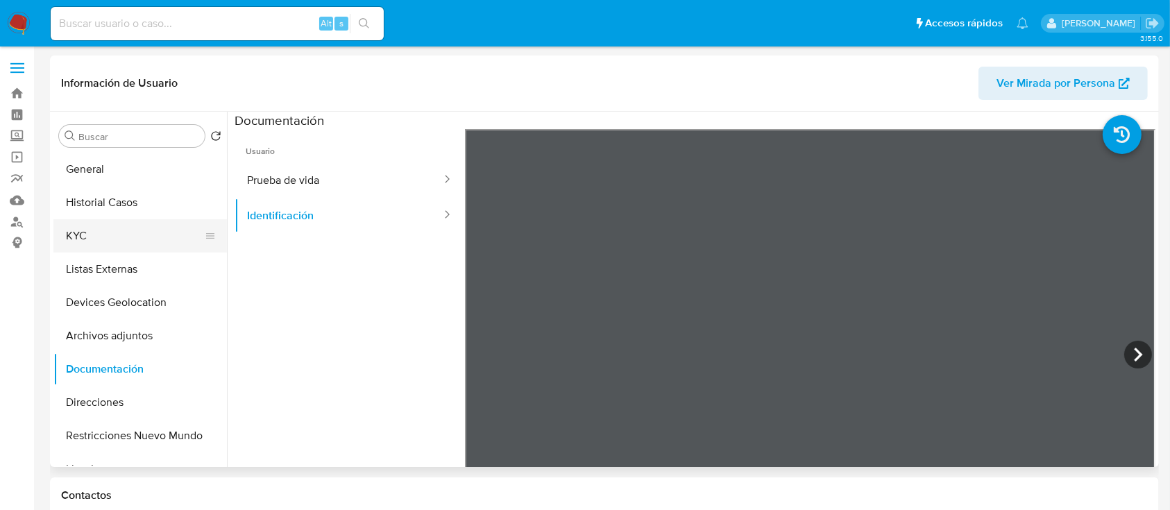
click at [133, 230] on button "KYC" at bounding box center [134, 235] width 162 height 33
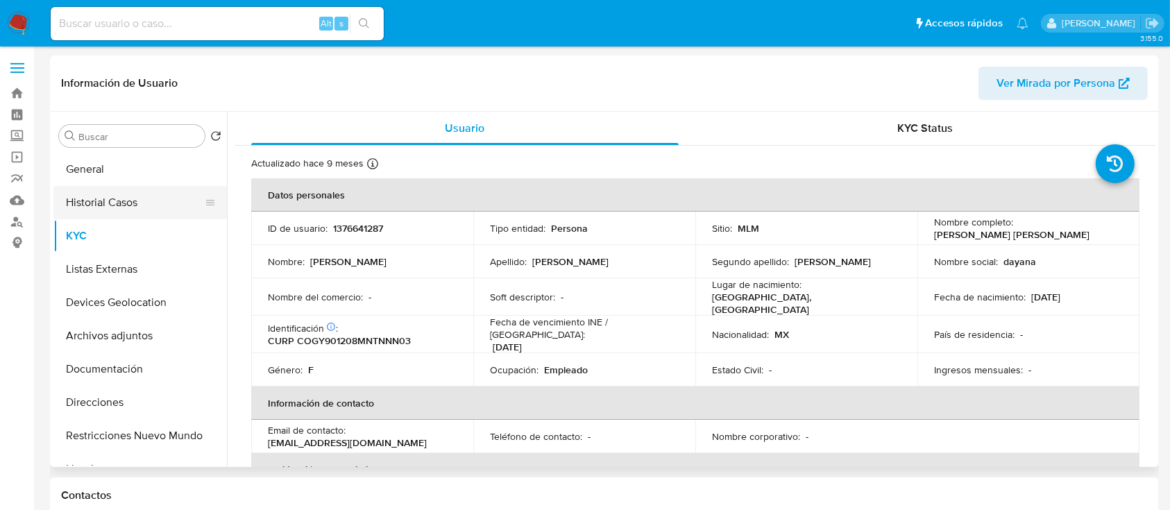
click at [148, 199] on button "Historial Casos" at bounding box center [134, 202] width 162 height 33
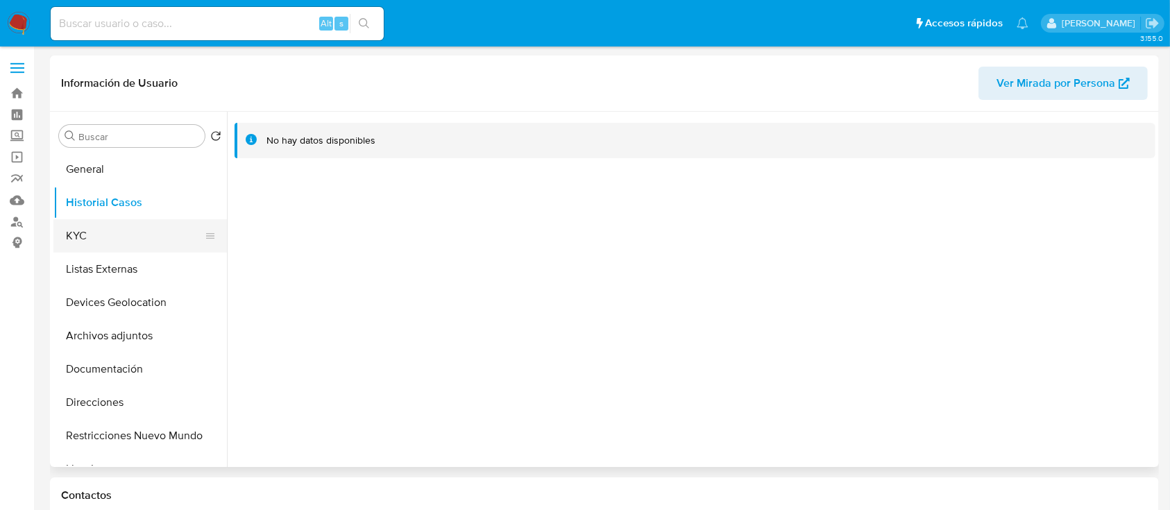
click at [121, 236] on button "KYC" at bounding box center [134, 235] width 162 height 33
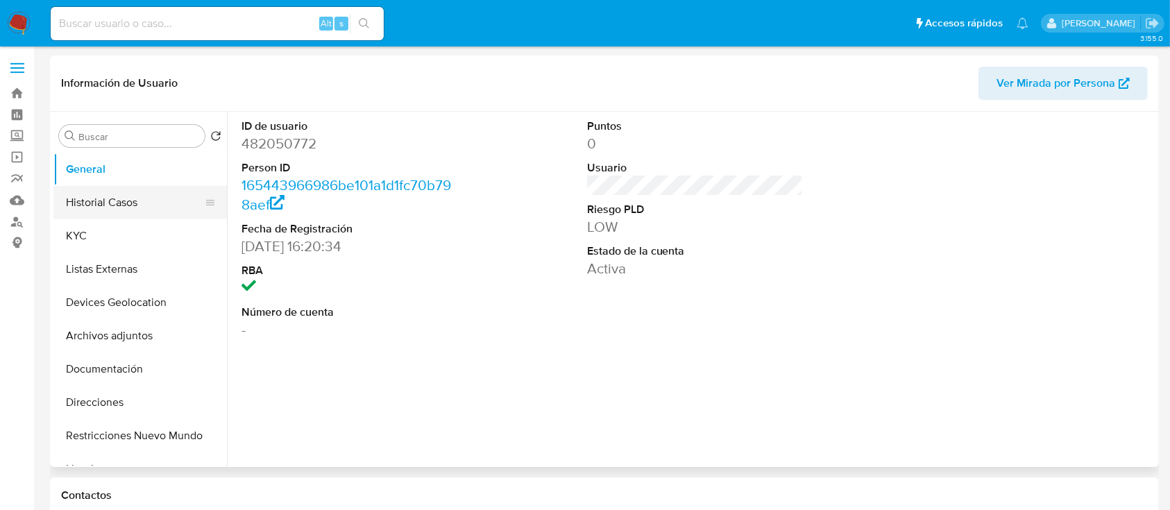
select select "10"
click at [142, 202] on button "Historial Casos" at bounding box center [134, 202] width 162 height 33
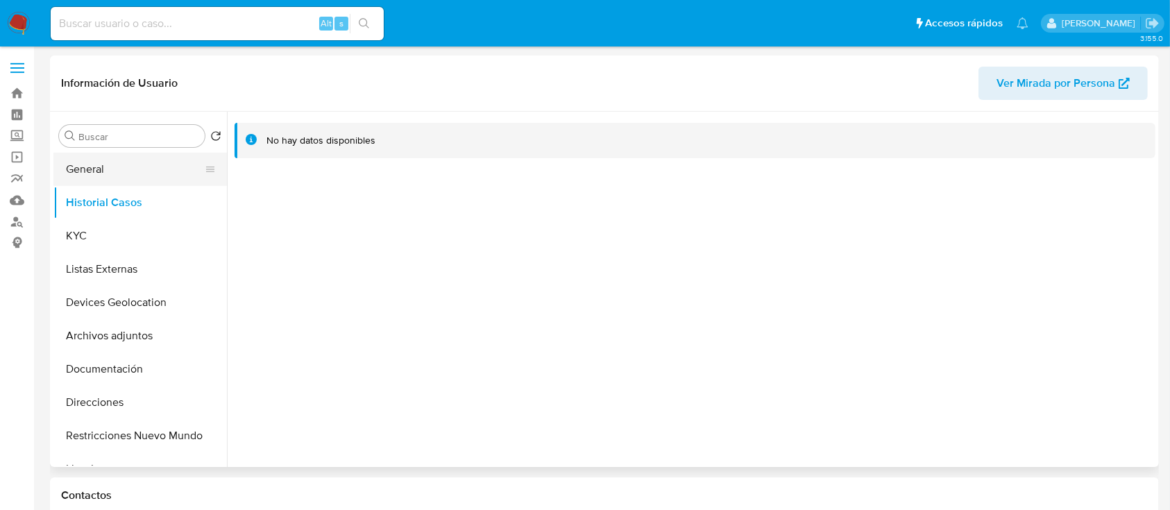
click at [109, 170] on button "General" at bounding box center [134, 169] width 162 height 33
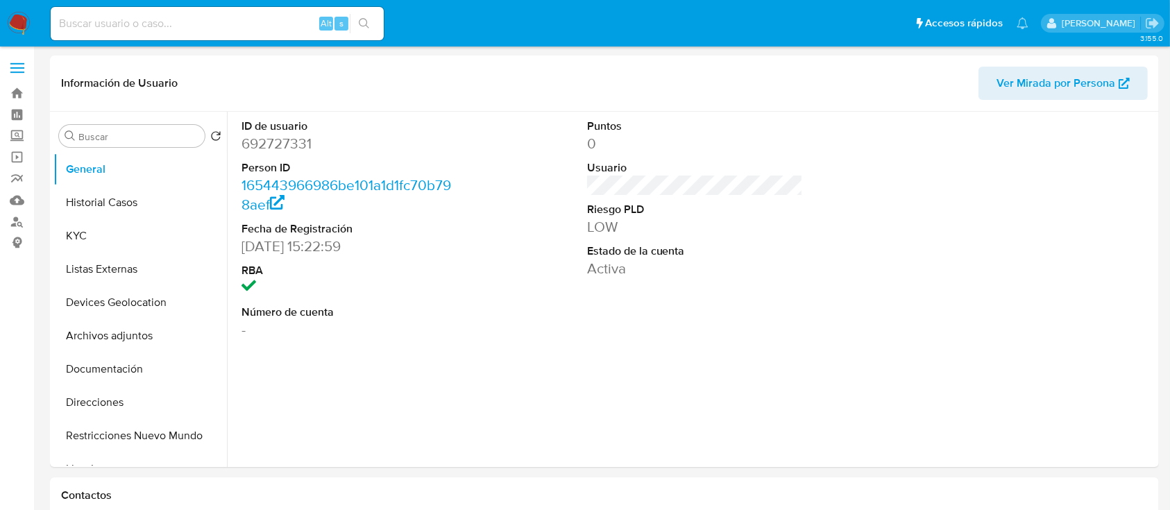
select select "10"
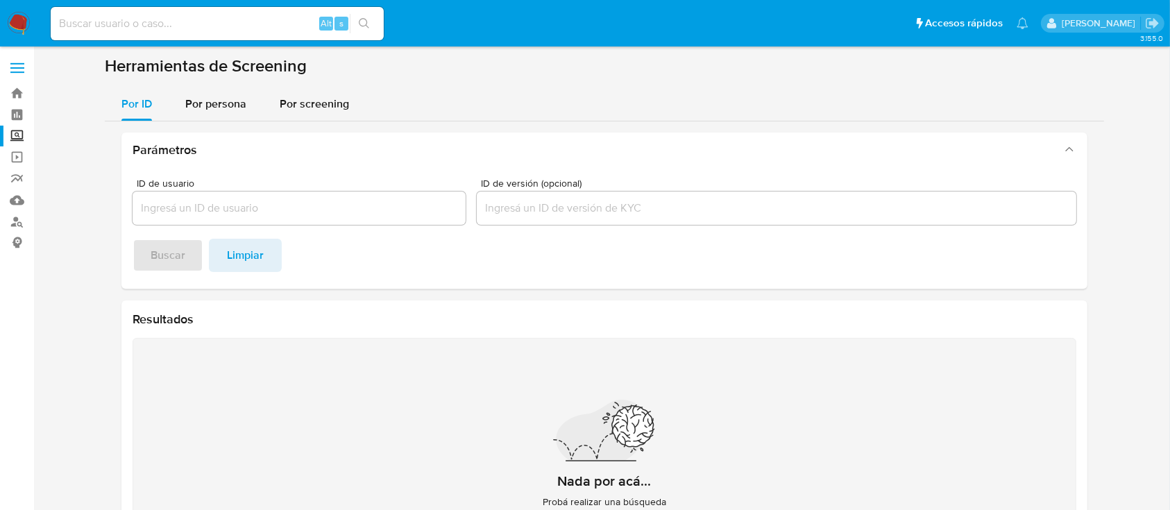
click at [294, 29] on input at bounding box center [217, 24] width 333 height 18
paste input "92250136"
type input "92250136"
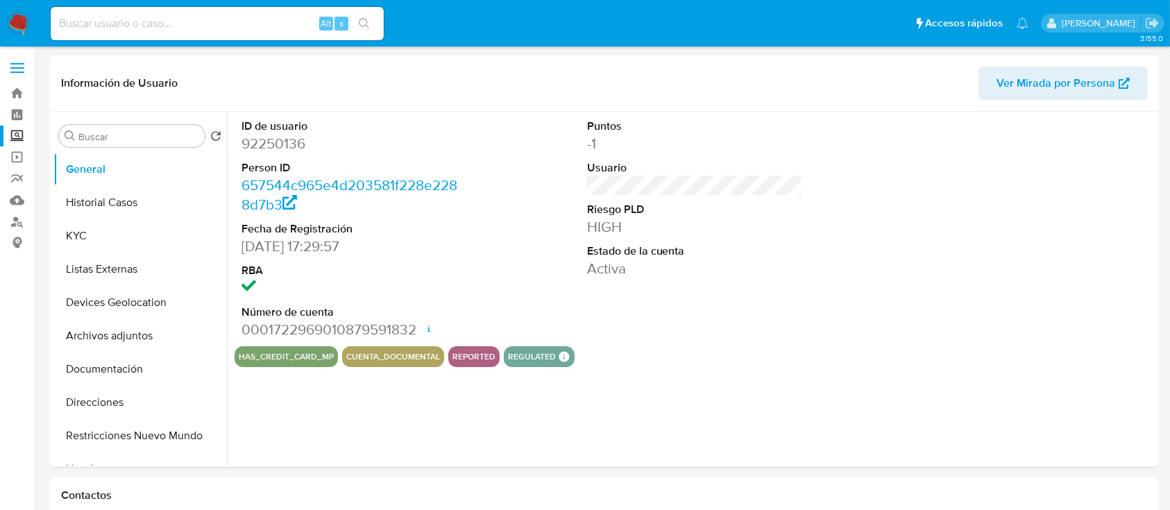
select select "10"
drag, startPoint x: 271, startPoint y: 332, endPoint x: 419, endPoint y: 344, distance: 148.2
click at [419, 344] on div "ID de usuario 92250136 Person ID 657544c965e4d203581f228e2288d7b3 Fecha de Regi…" at bounding box center [350, 229] width 230 height 235
copy dd "722969010879591832"
select select "10"
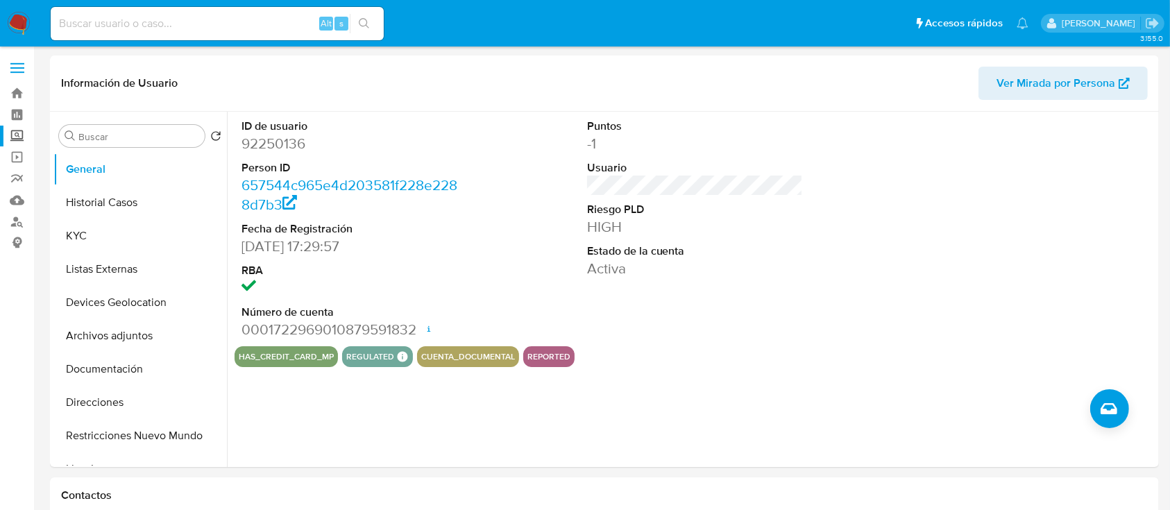
click at [16, 137] on label "Screening" at bounding box center [82, 137] width 165 height 22
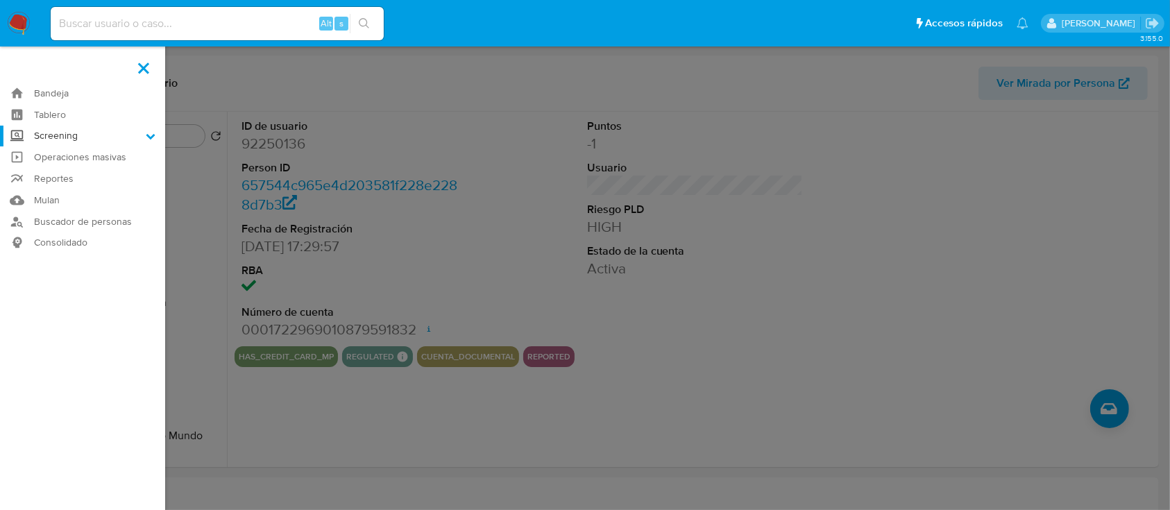
click at [0, 0] on input "Screening" at bounding box center [0, 0] width 0 height 0
click at [82, 192] on link "Herramientas" at bounding box center [82, 190] width 165 height 17
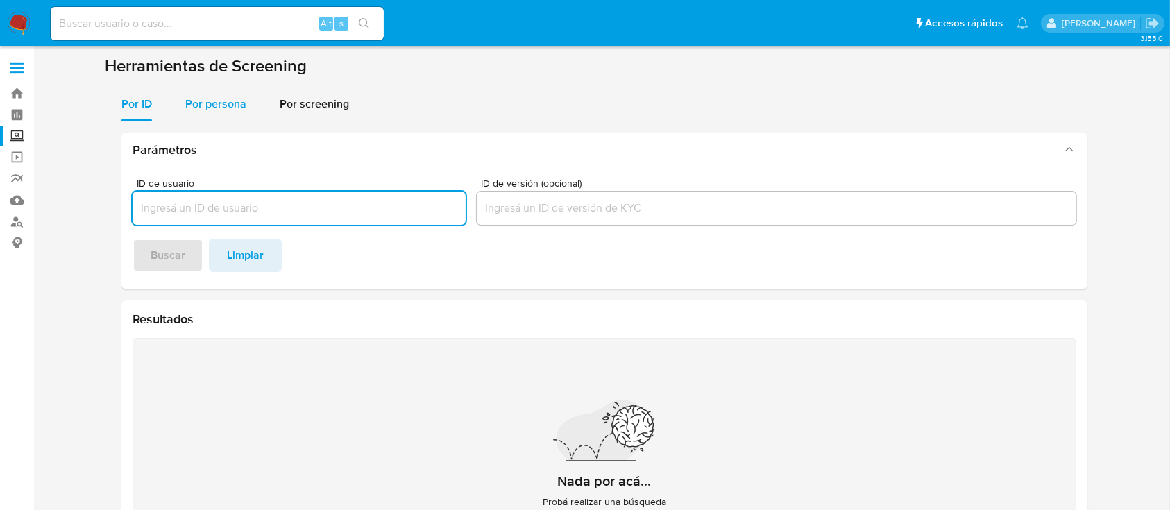
click at [210, 111] on span "Por persona" at bounding box center [215, 104] width 61 height 16
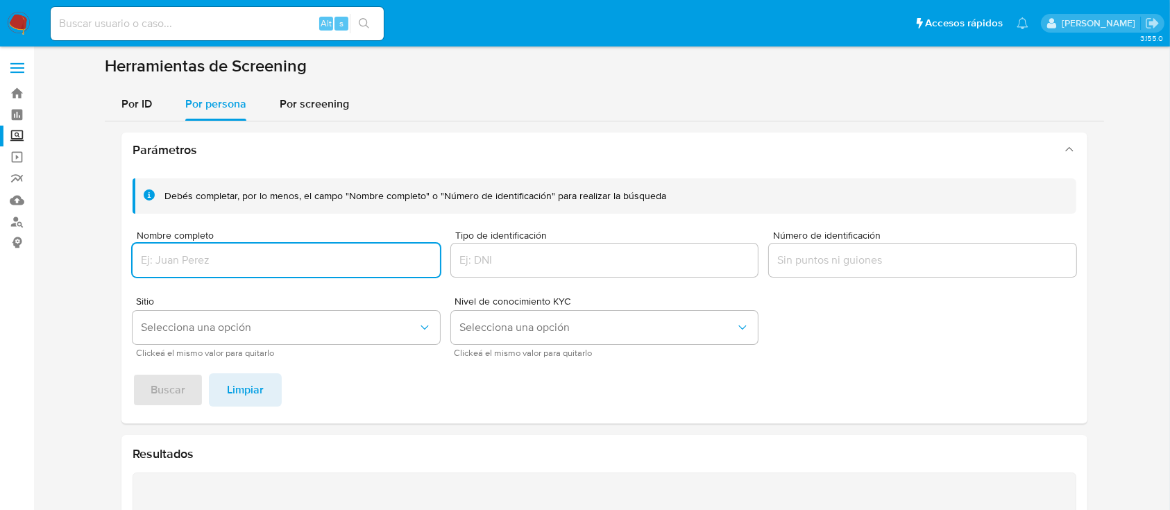
click at [261, 262] on input "Nombre completo" at bounding box center [286, 260] width 307 height 18
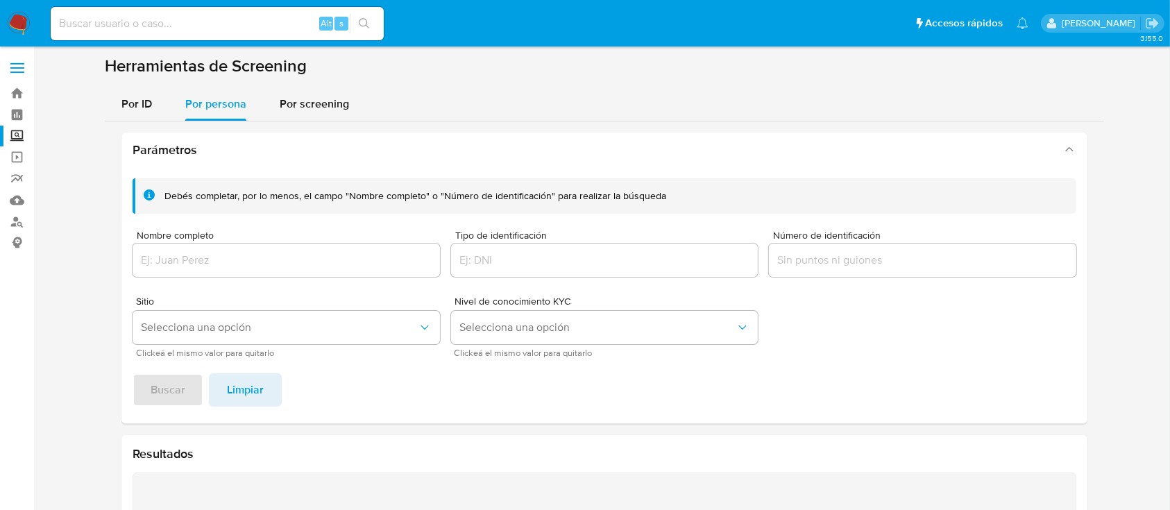
click at [300, 255] on input "Nombre completo" at bounding box center [286, 260] width 307 height 18
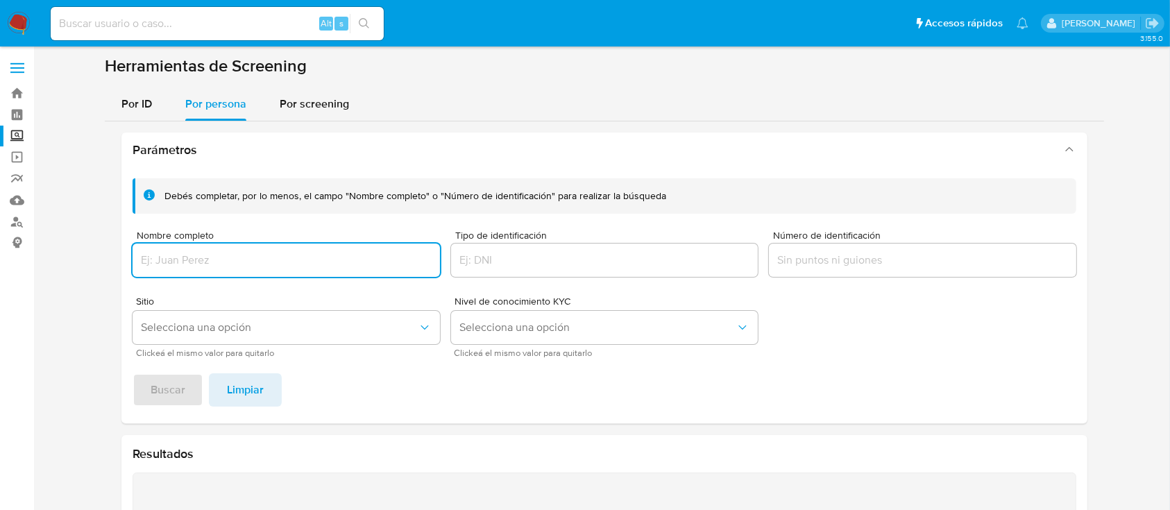
paste input "UBIQUIUS"
type input "UBIQUIUS"
click at [167, 385] on span "Buscar" at bounding box center [168, 390] width 35 height 31
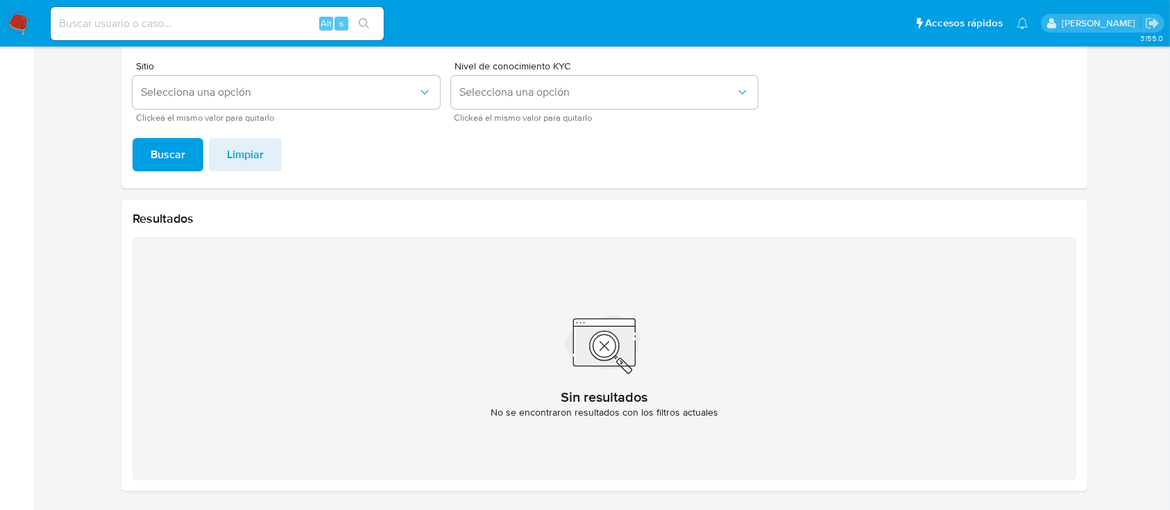
scroll to position [44, 0]
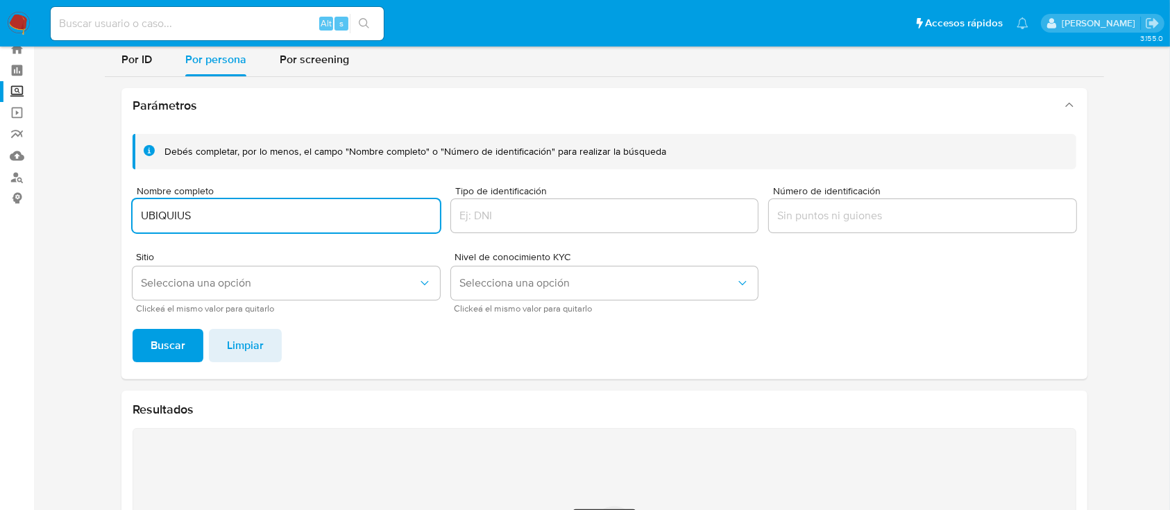
click at [337, 219] on input "UBIQUIUS" at bounding box center [286, 216] width 307 height 18
type input "TENDENCYS INNOVATIONS"
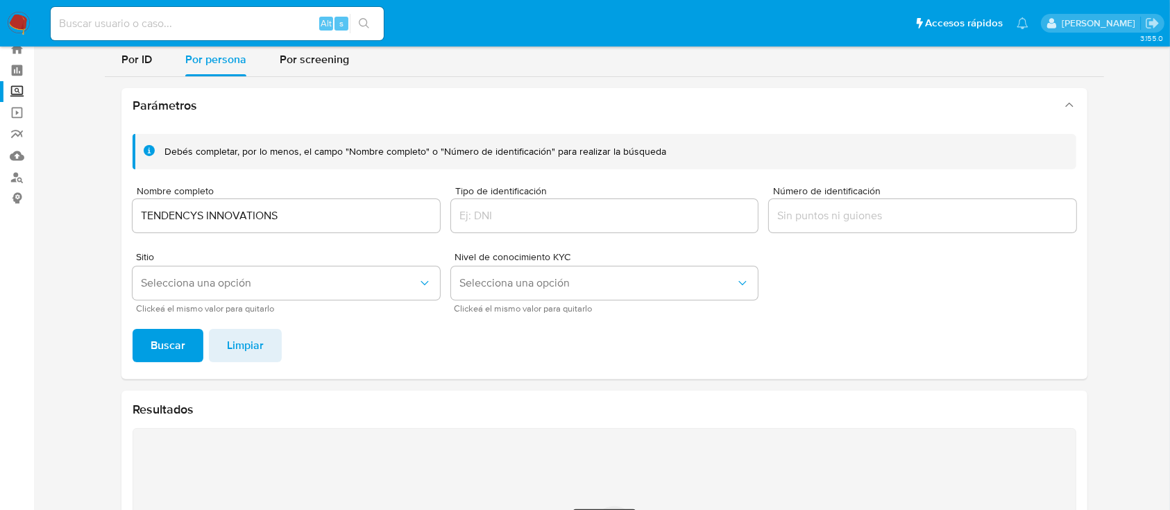
click at [184, 340] on span "Buscar" at bounding box center [168, 345] width 35 height 31
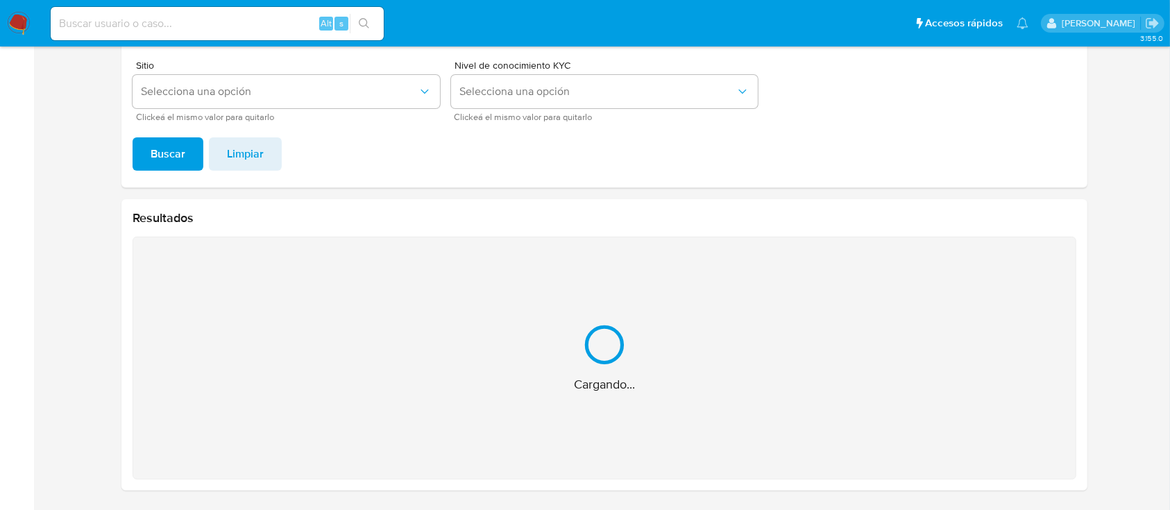
scroll to position [15, 0]
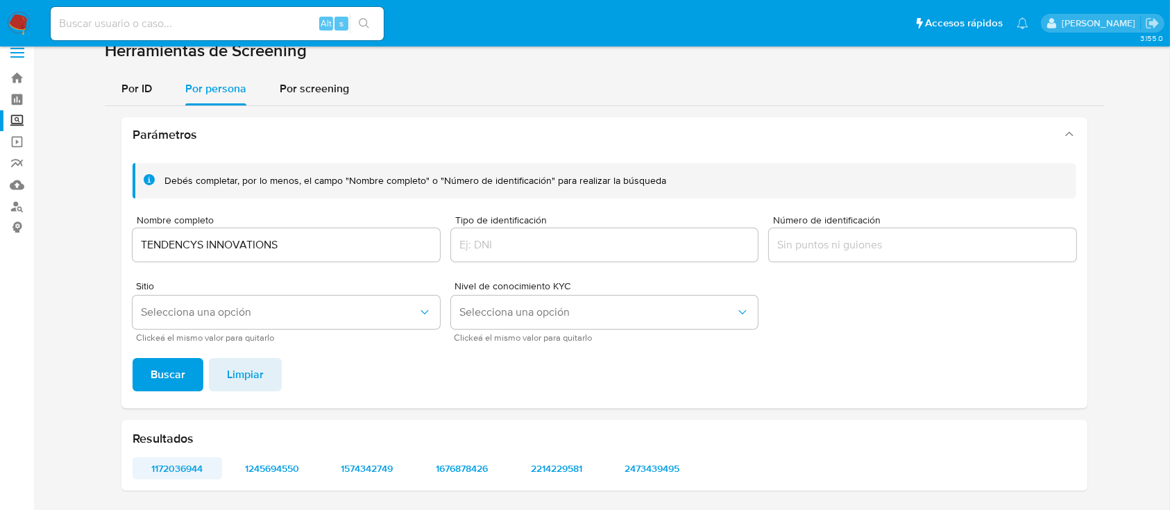
click at [174, 469] on span "1172036944" at bounding box center [177, 468] width 70 height 19
click at [280, 470] on span "1245694550" at bounding box center [272, 468] width 70 height 19
click at [369, 471] on span "1574342749" at bounding box center [367, 468] width 70 height 19
click at [488, 462] on span "1676878426" at bounding box center [462, 468] width 70 height 19
click at [563, 461] on span "2214229581" at bounding box center [557, 468] width 70 height 19
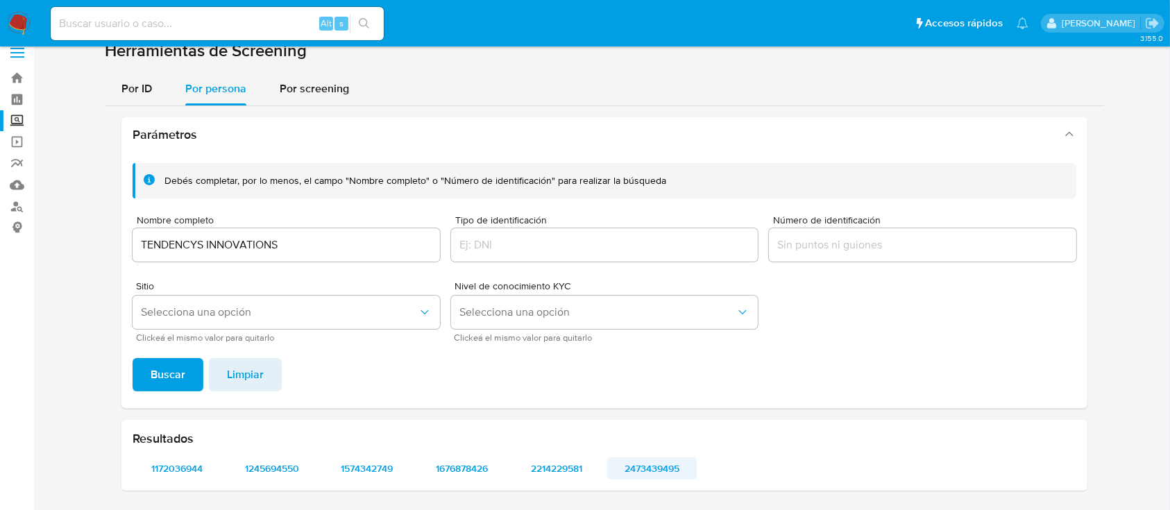
click at [666, 468] on span "2473439495" at bounding box center [652, 468] width 70 height 19
click at [279, 247] on input "TENDENCYS INNOVATIONS" at bounding box center [286, 245] width 307 height 18
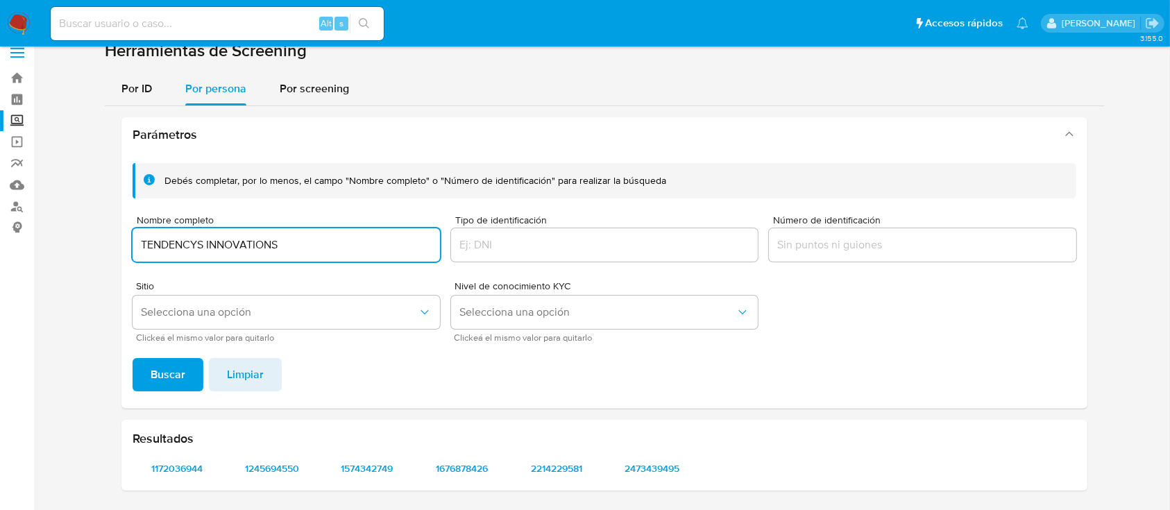
click at [279, 247] on input "TENDENCYS INNOVATIONS" at bounding box center [286, 245] width 307 height 18
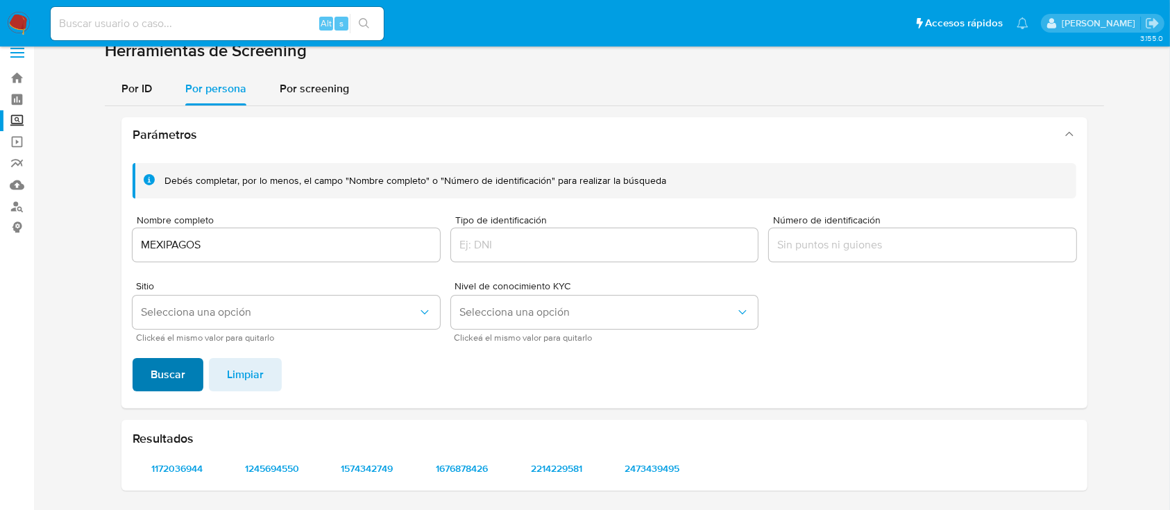
click at [175, 375] on span "Buscar" at bounding box center [168, 374] width 35 height 31
click at [177, 475] on span "2178887111" at bounding box center [177, 468] width 70 height 19
click at [287, 239] on input "MEXIPAGOS" at bounding box center [286, 245] width 307 height 18
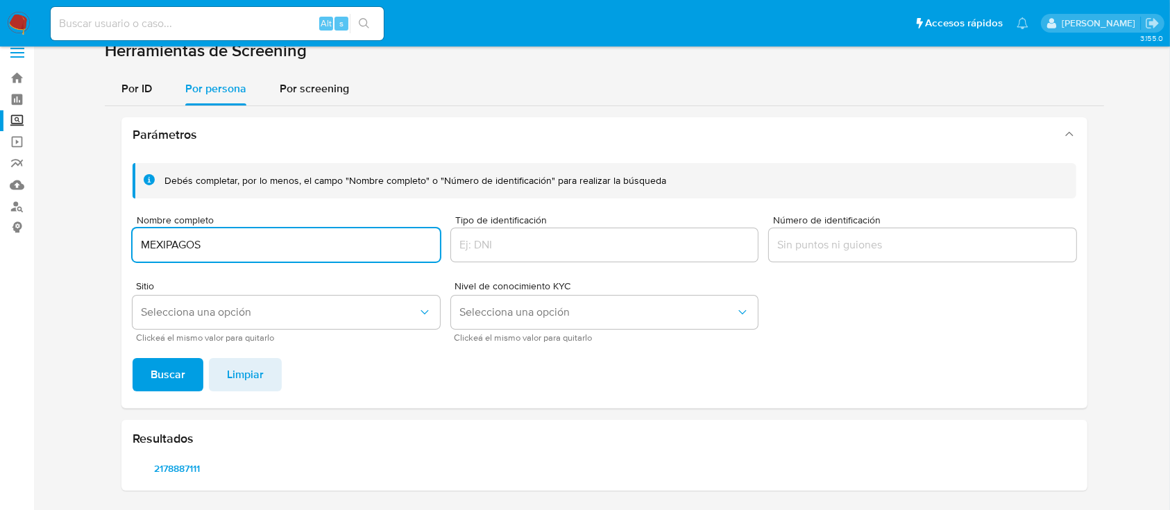
click at [287, 239] on input "MEXIPAGOS" at bounding box center [286, 245] width 307 height 18
type input "MACADAMIA DULCE ALIMENTOS"
click at [139, 374] on button "Buscar" at bounding box center [168, 374] width 71 height 33
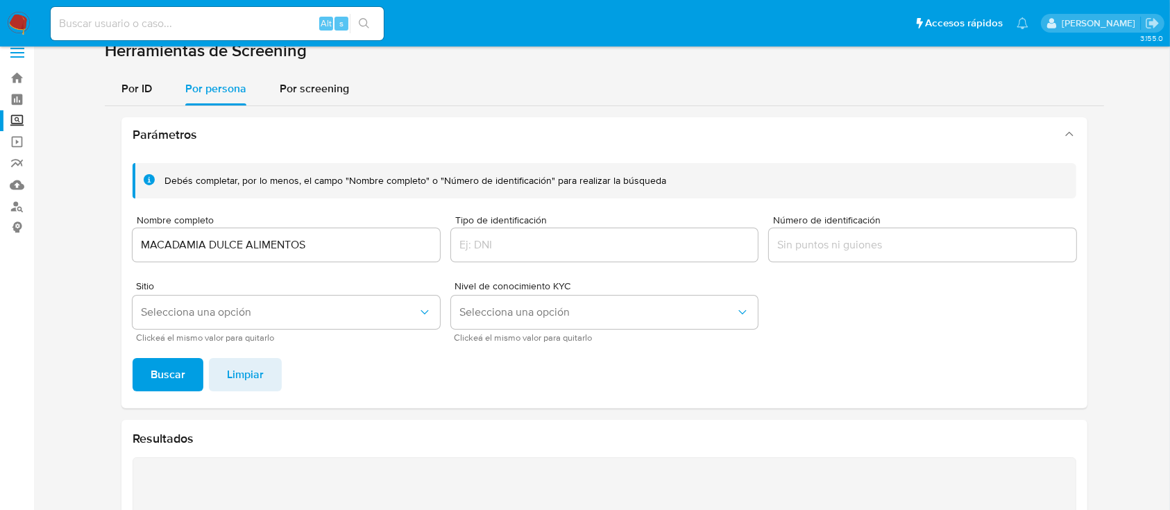
click at [210, 17] on input at bounding box center [217, 24] width 333 height 18
type input "92250136"
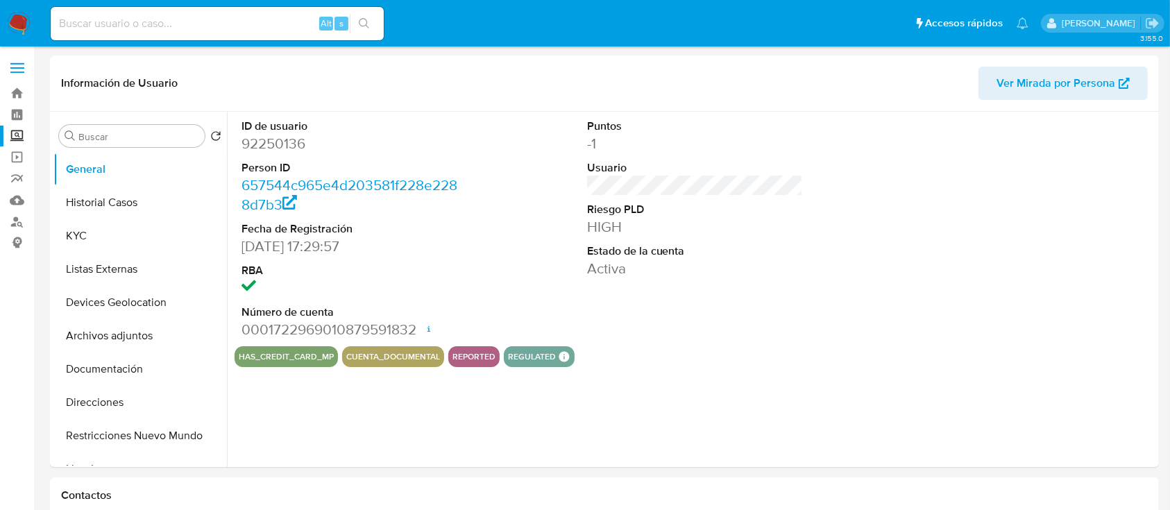
select select "10"
click at [129, 296] on button "Devices Geolocation" at bounding box center [134, 302] width 162 height 33
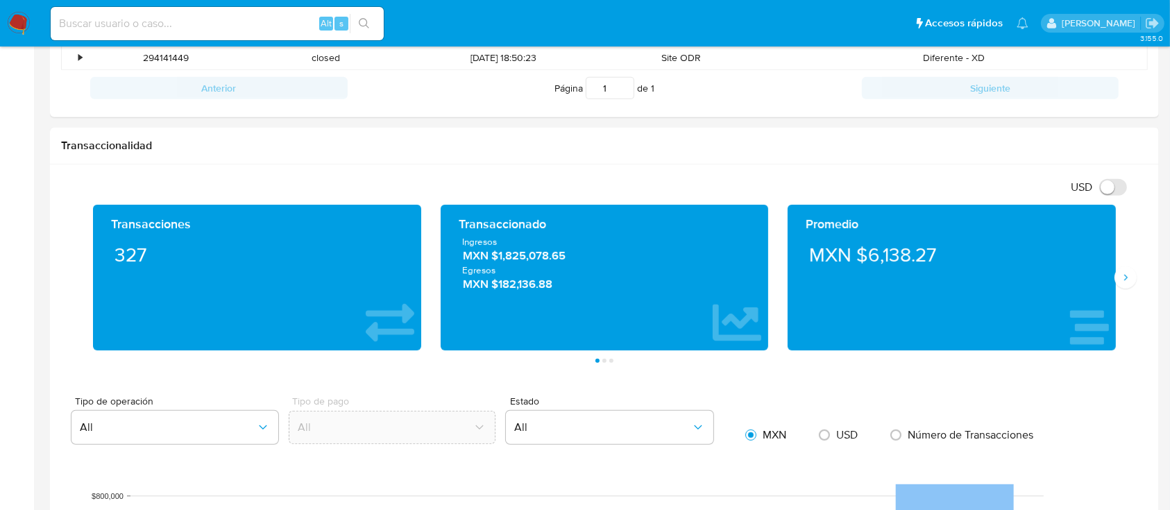
scroll to position [631, 0]
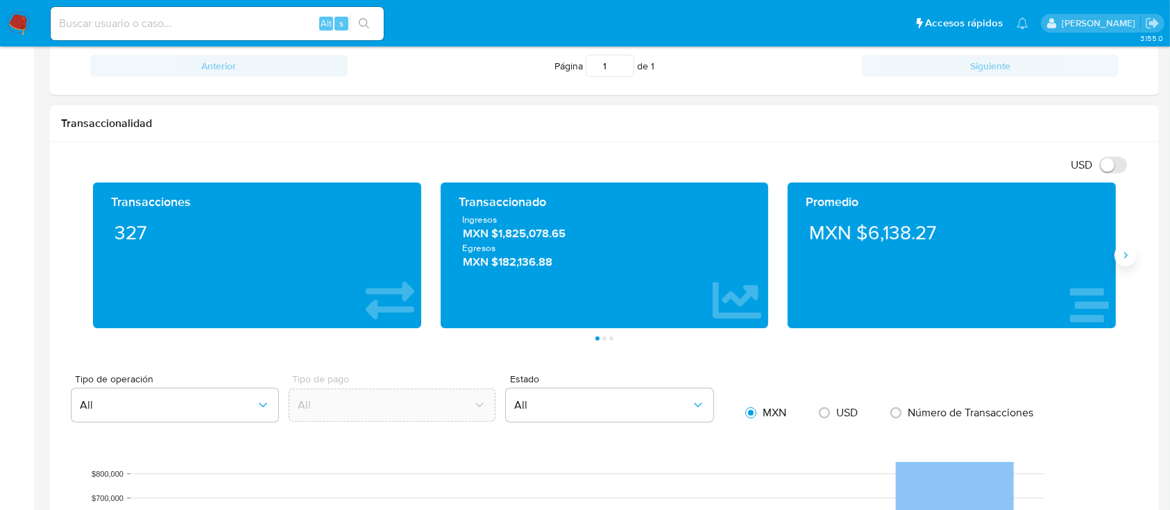
click at [1133, 257] on button "Siguiente" at bounding box center [1126, 255] width 22 height 22
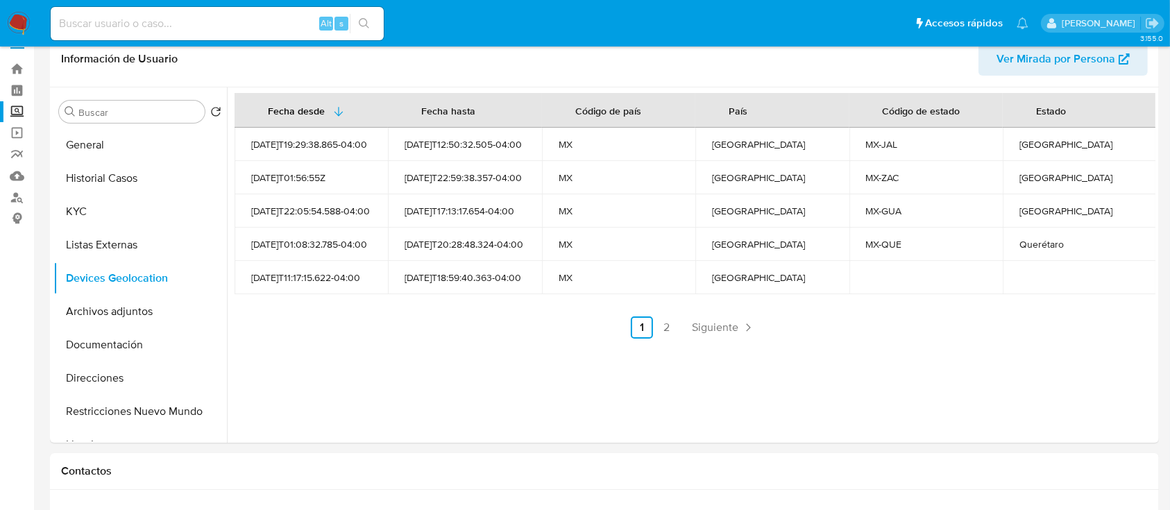
scroll to position [0, 0]
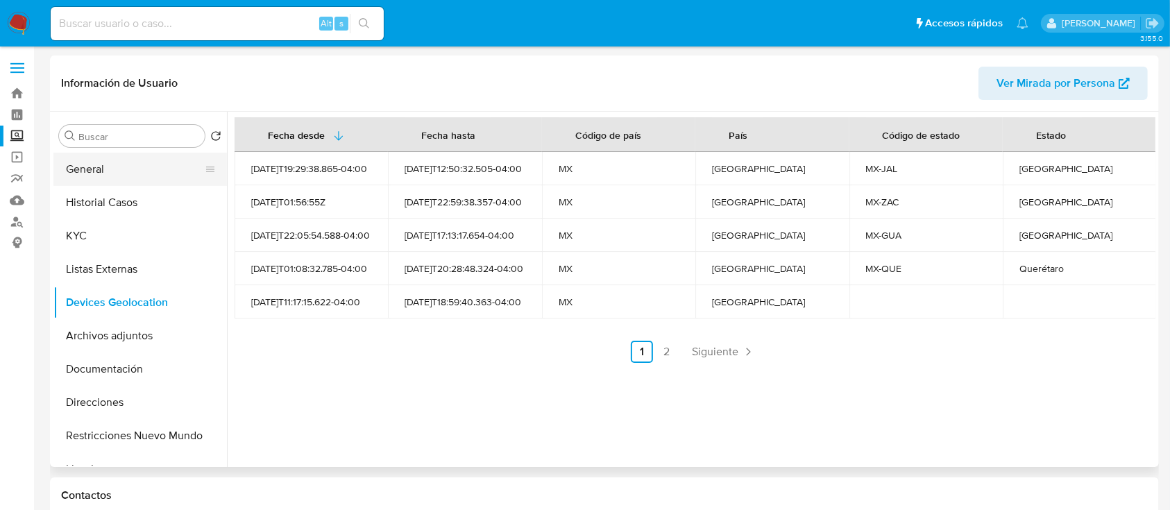
click at [105, 173] on button "General" at bounding box center [134, 169] width 162 height 33
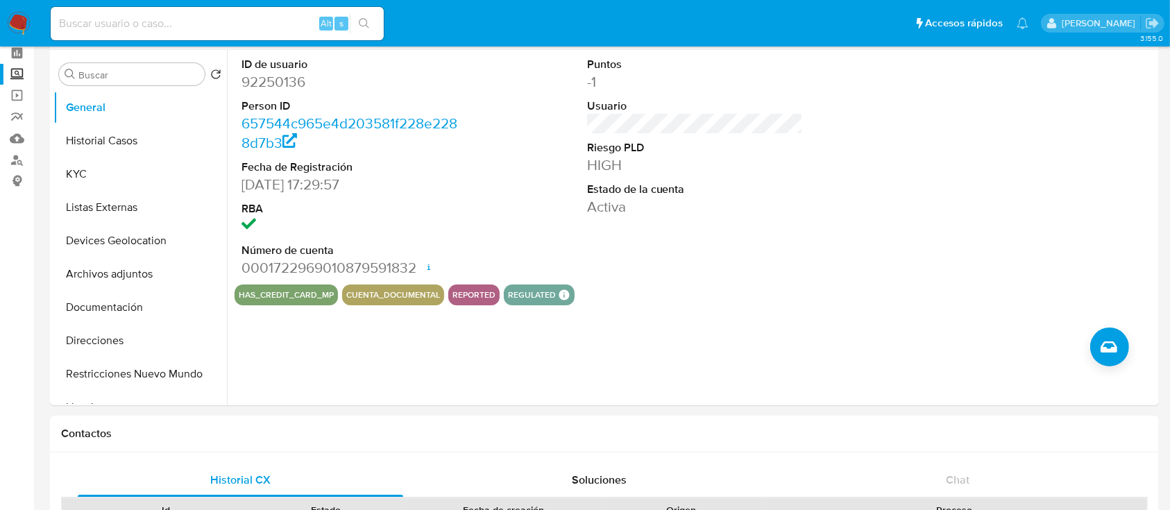
scroll to position [65, 0]
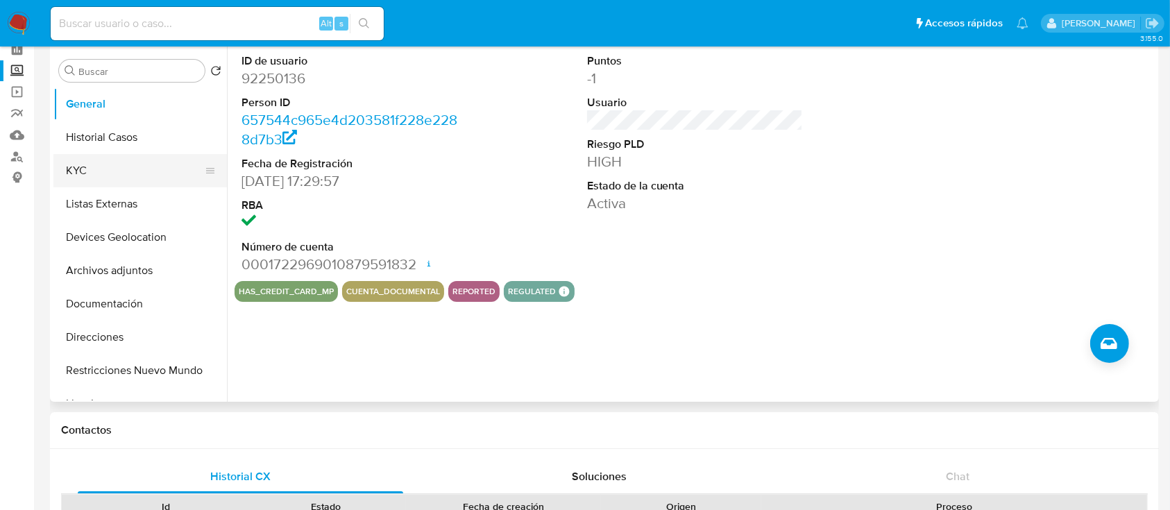
click at [89, 176] on button "KYC" at bounding box center [134, 170] width 162 height 33
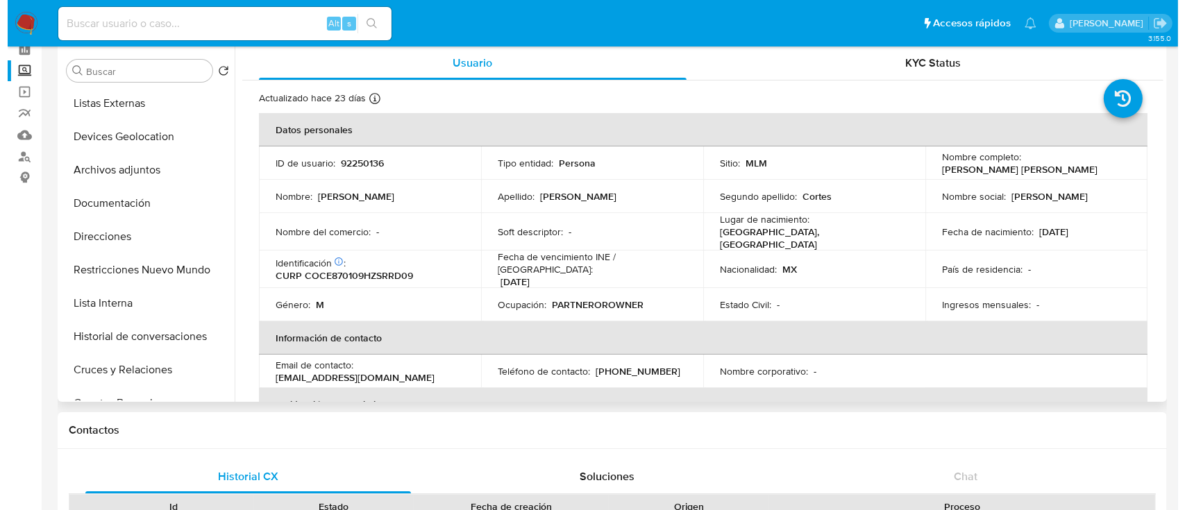
scroll to position [103, 0]
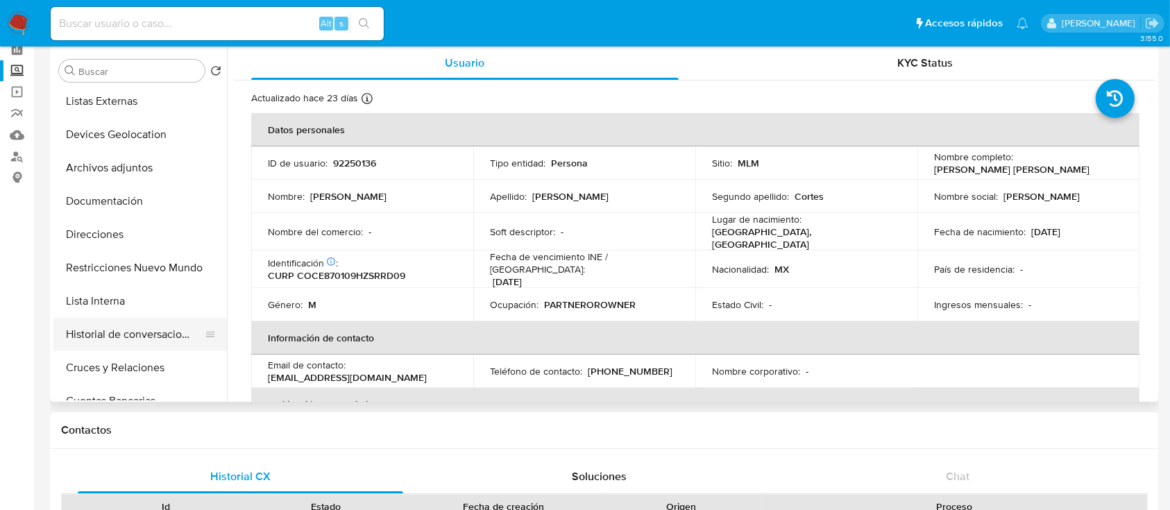
click at [174, 330] on button "Historial de conversaciones" at bounding box center [134, 334] width 162 height 33
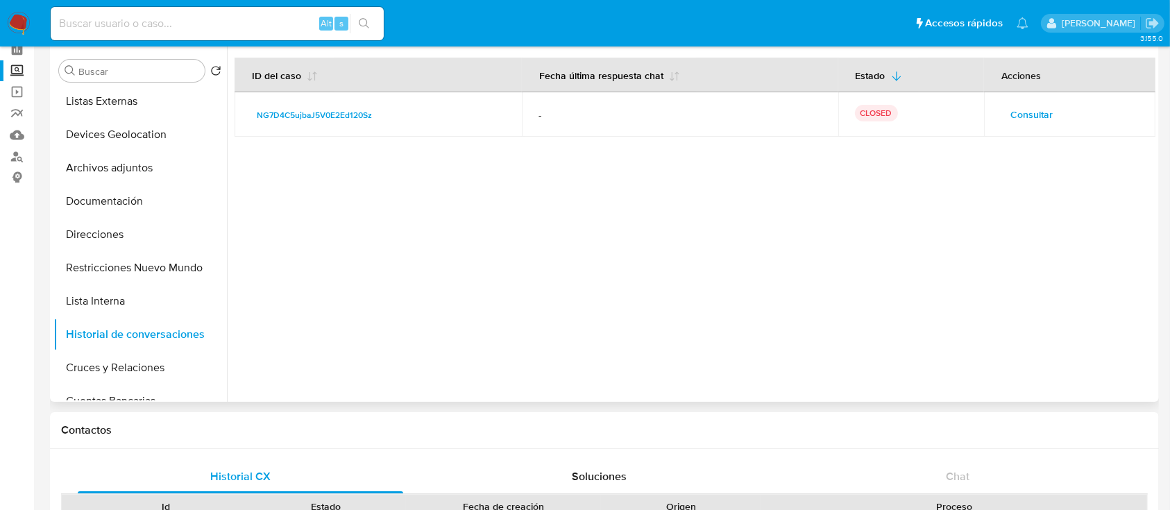
click at [1020, 108] on span "Consultar" at bounding box center [1031, 114] width 42 height 19
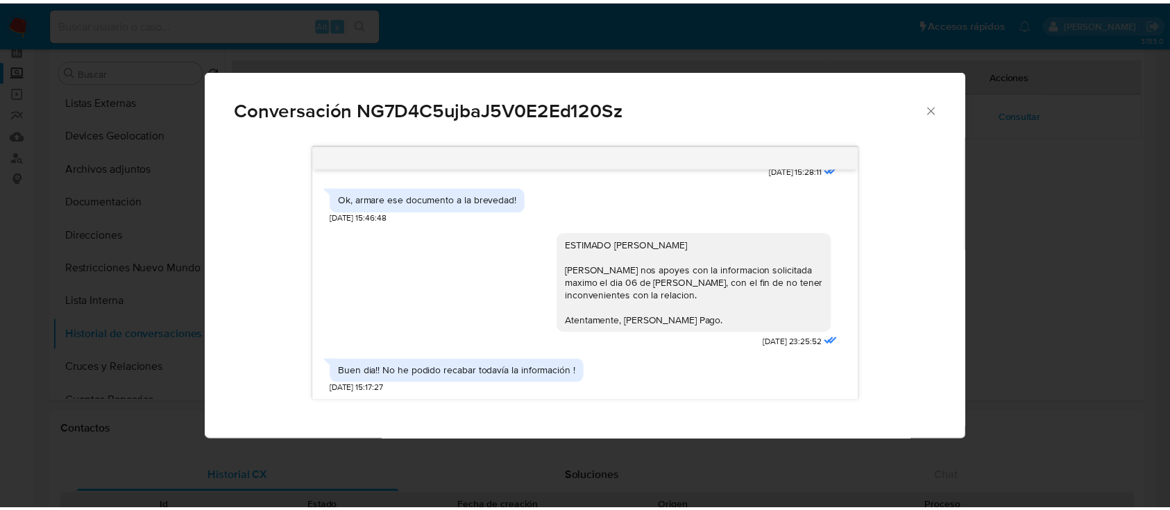
scroll to position [539, 0]
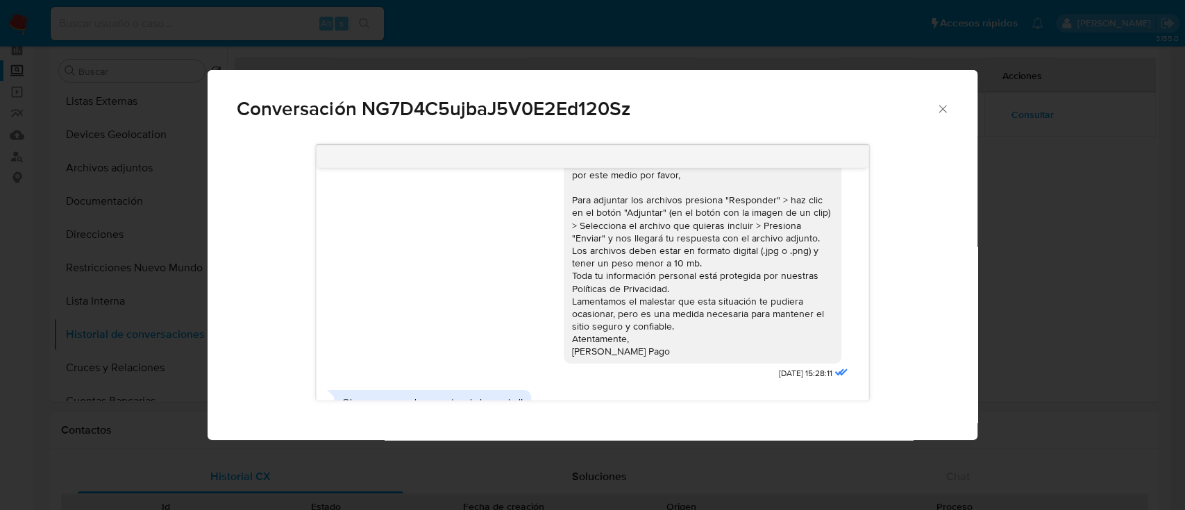
click at [942, 103] on icon "Cerrar" at bounding box center [943, 109] width 14 height 14
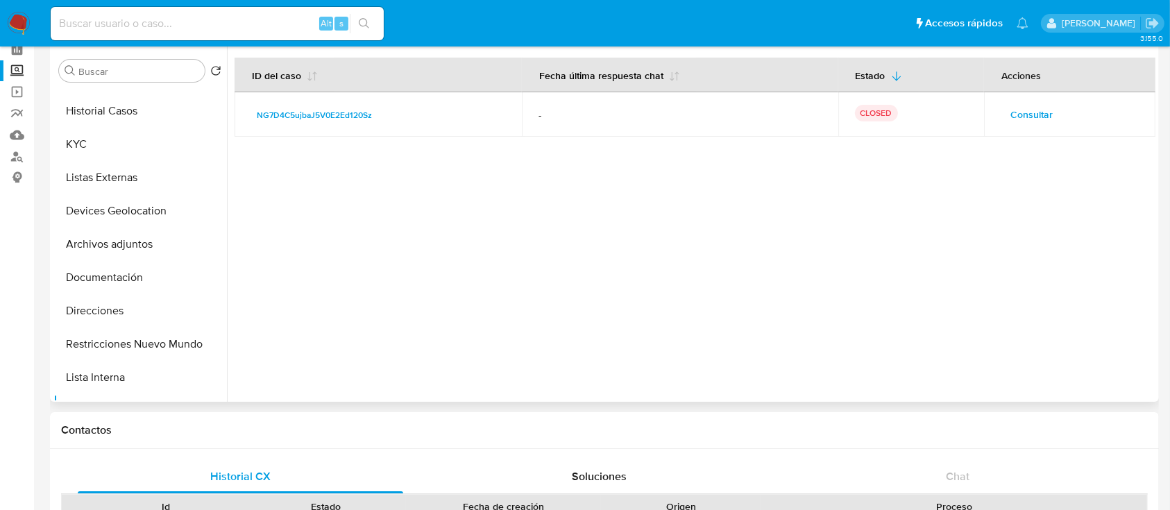
scroll to position [0, 0]
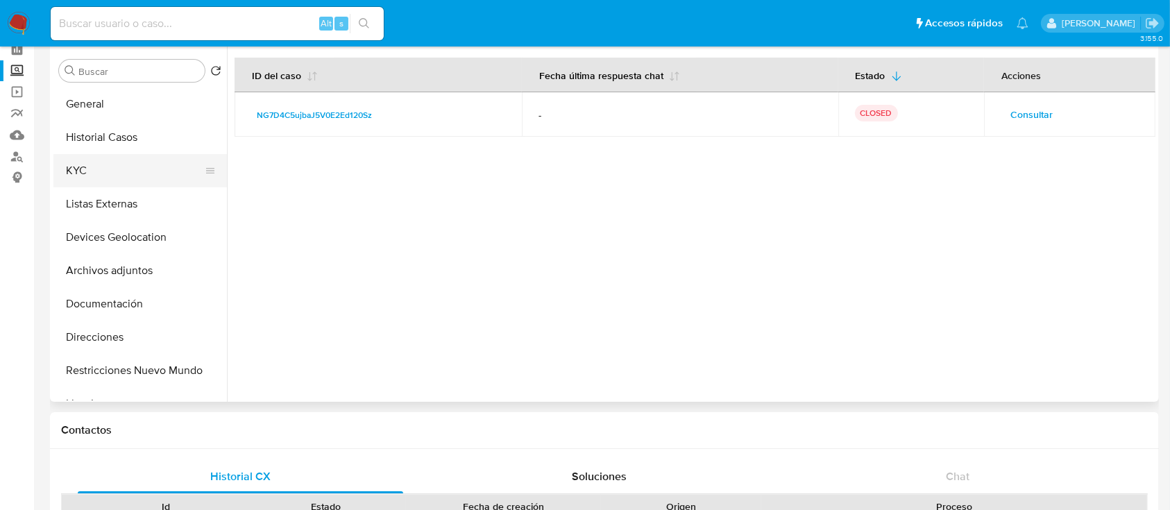
click at [119, 162] on button "KYC" at bounding box center [134, 170] width 162 height 33
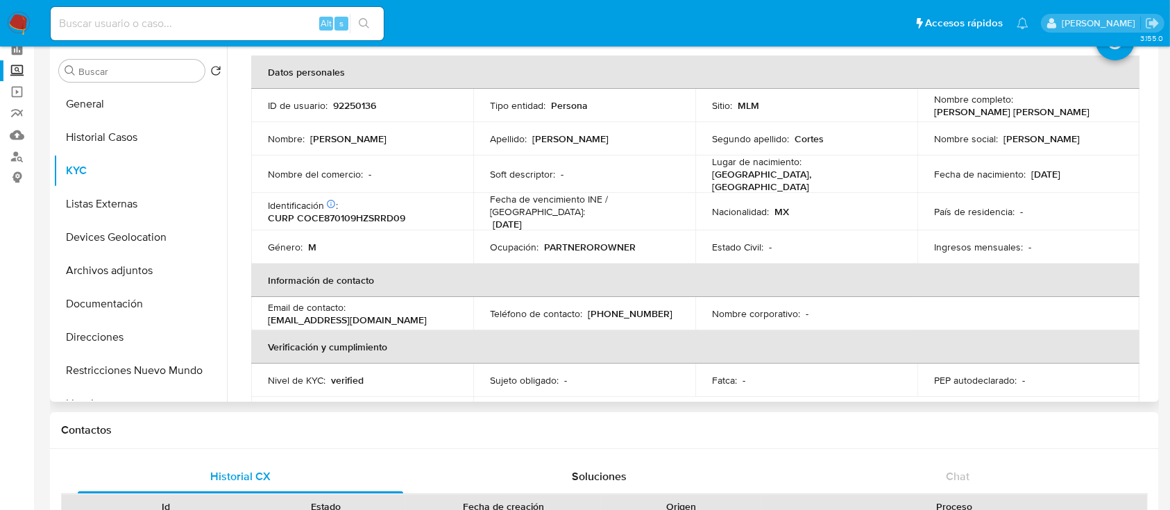
scroll to position [64, 0]
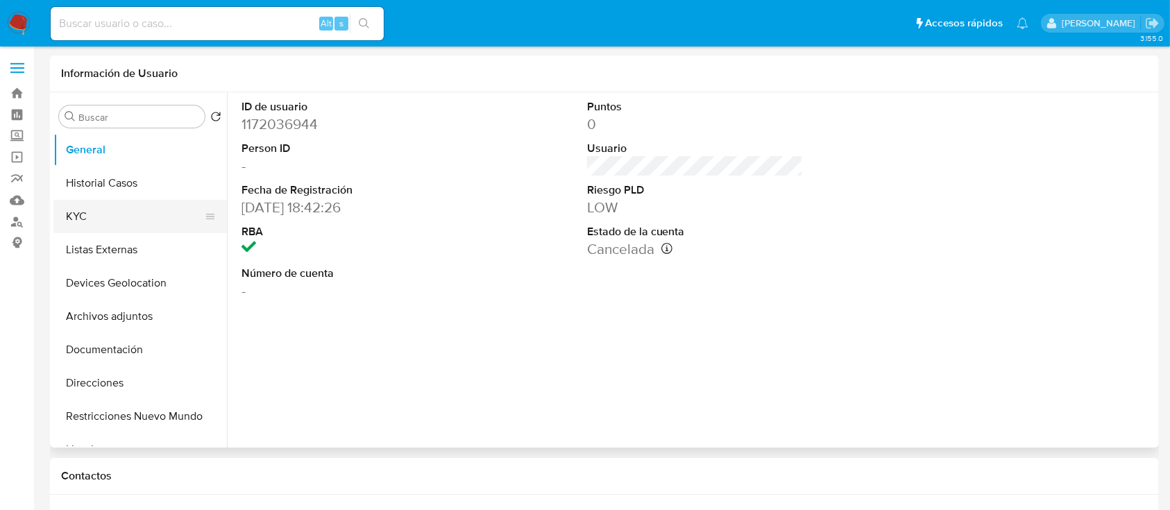
click at [127, 214] on button "KYC" at bounding box center [134, 216] width 162 height 33
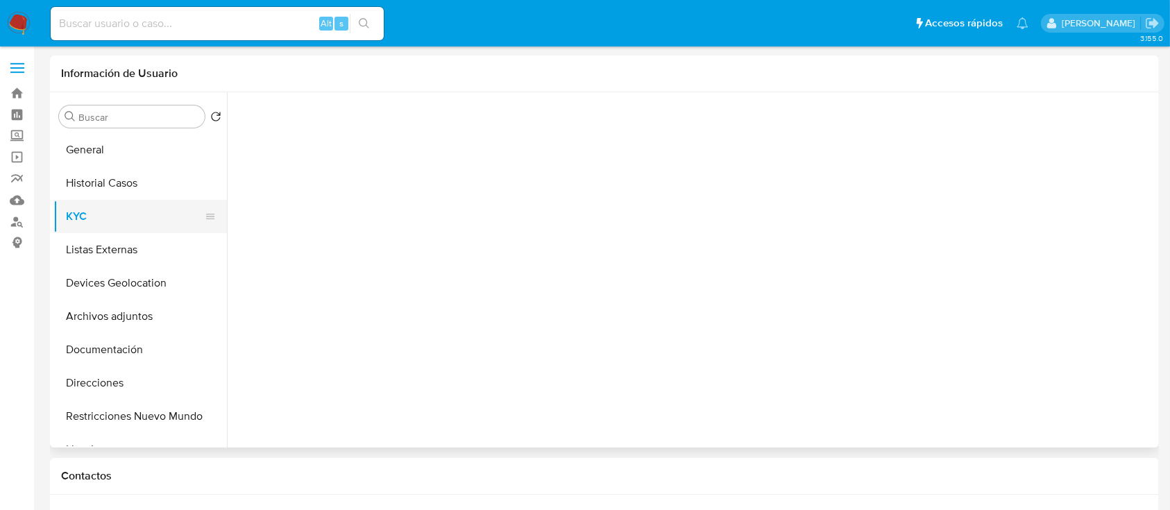
select select "10"
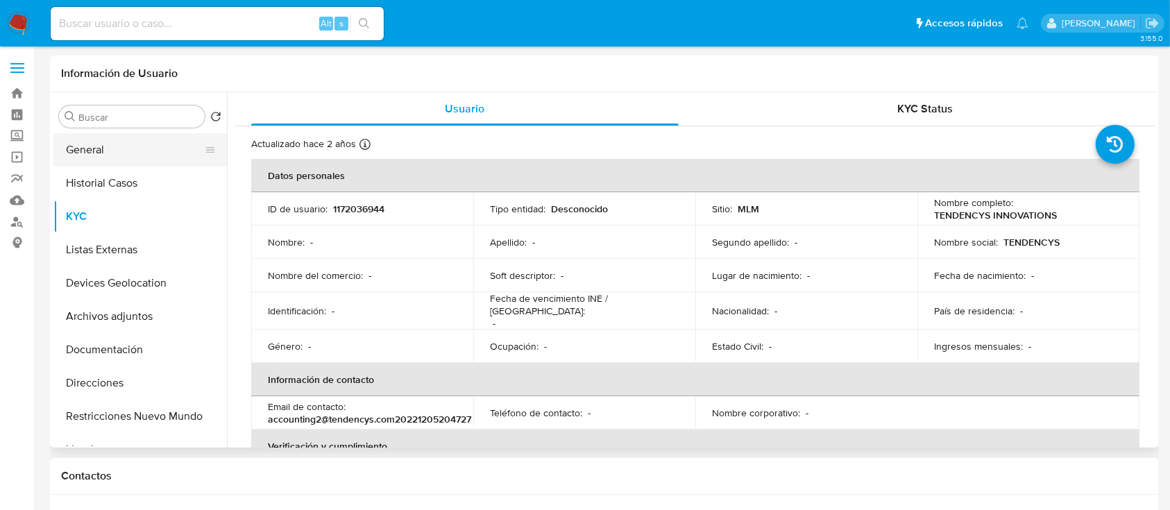
click at [118, 162] on button "General" at bounding box center [134, 149] width 162 height 33
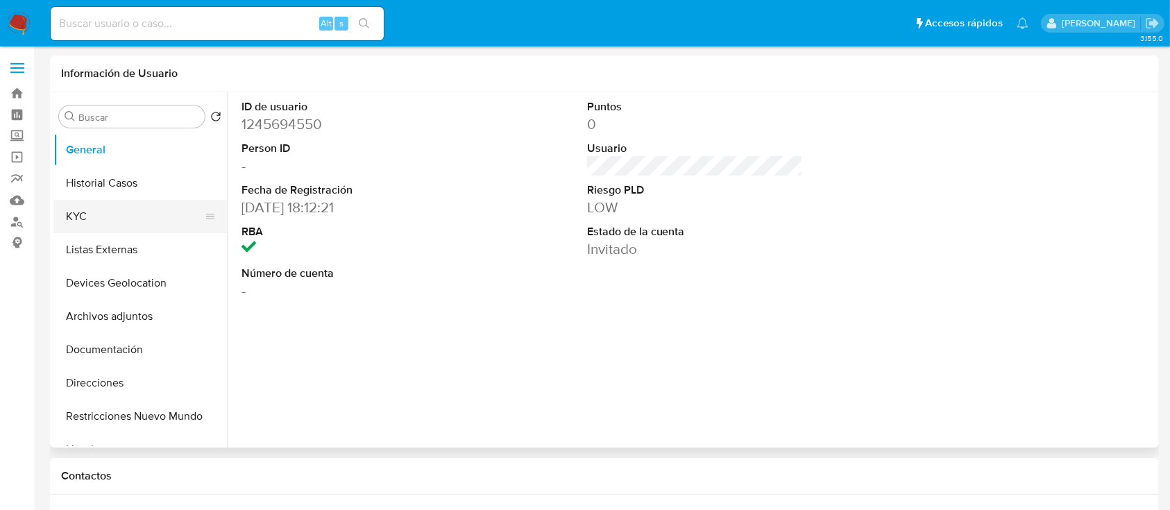
select select "10"
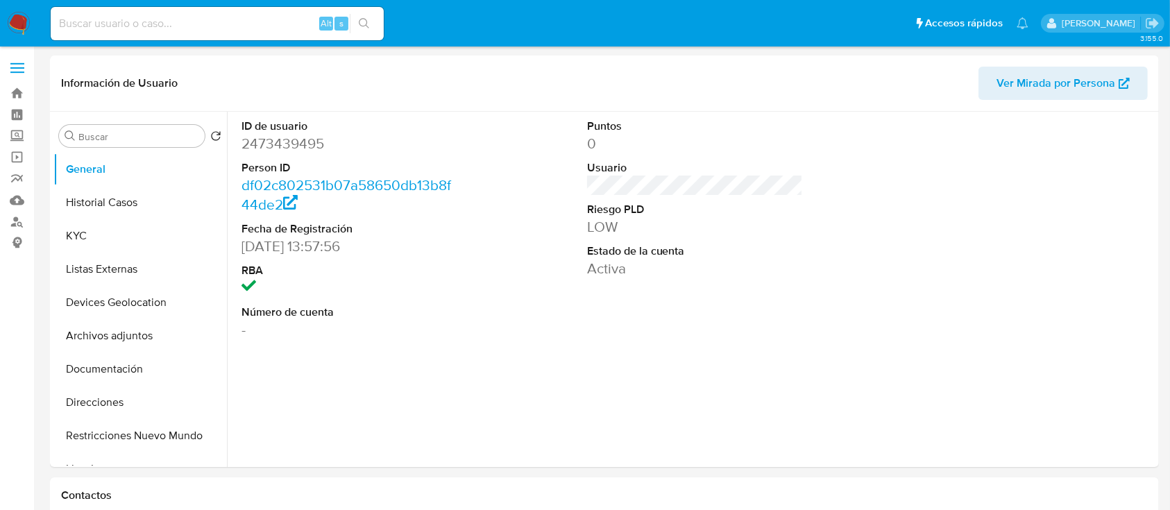
select select "10"
click at [126, 206] on button "Historial Casos" at bounding box center [134, 202] width 162 height 33
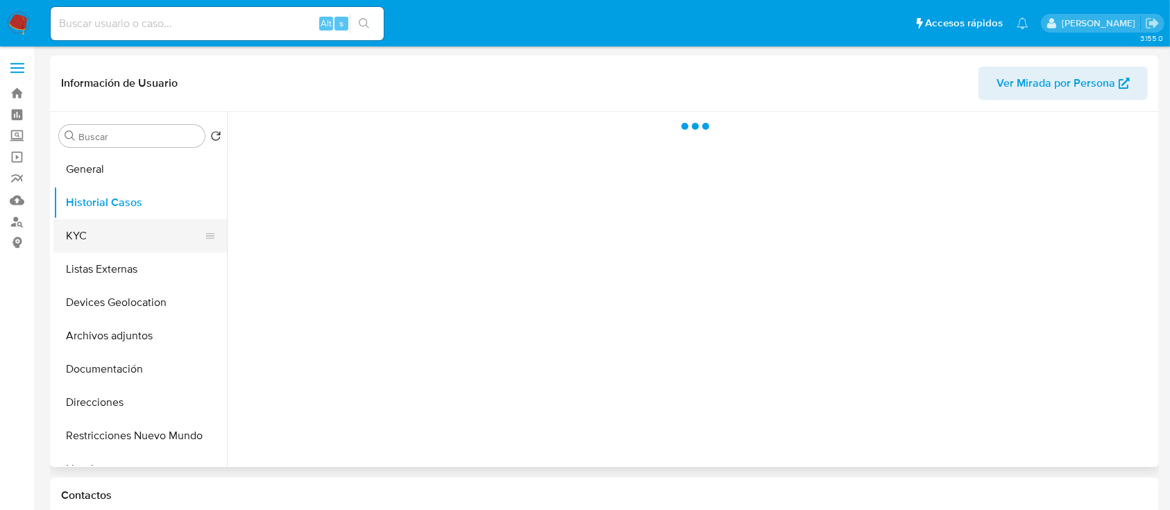
click at [97, 237] on button "KYC" at bounding box center [134, 235] width 162 height 33
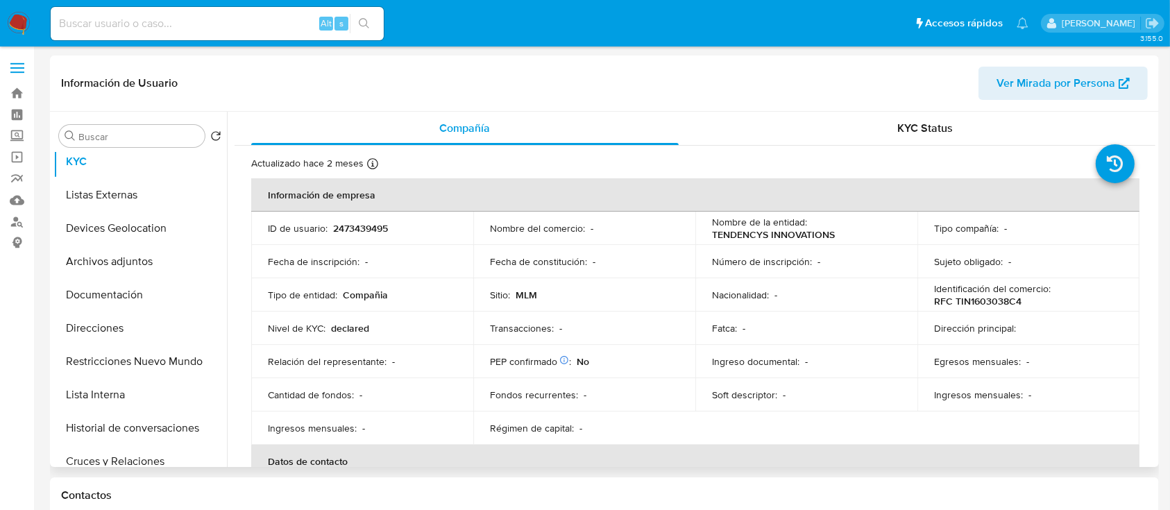
scroll to position [76, 0]
click at [129, 290] on button "Documentación" at bounding box center [134, 293] width 162 height 33
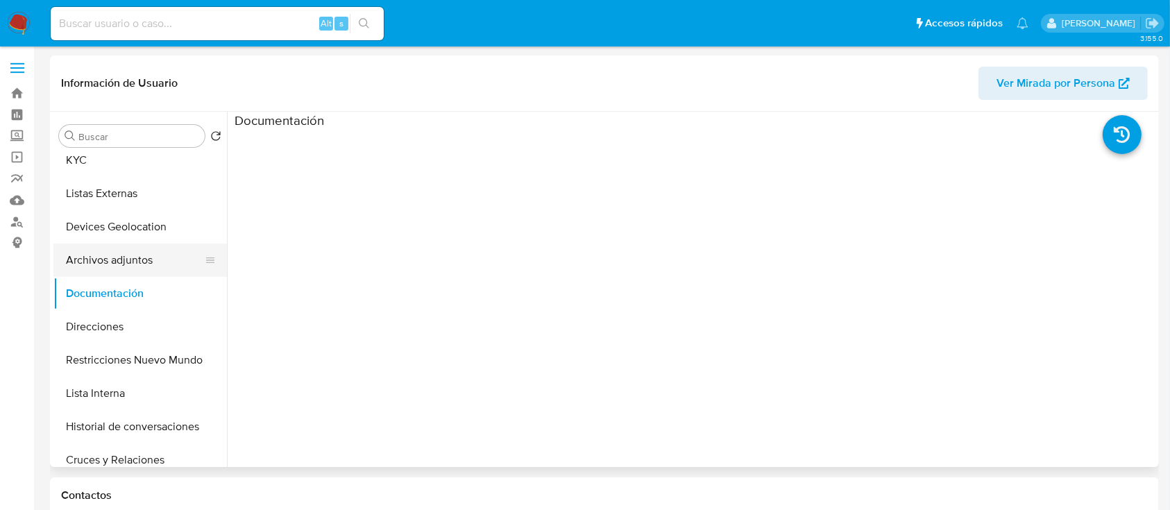
click at [123, 269] on button "Archivos adjuntos" at bounding box center [134, 260] width 162 height 33
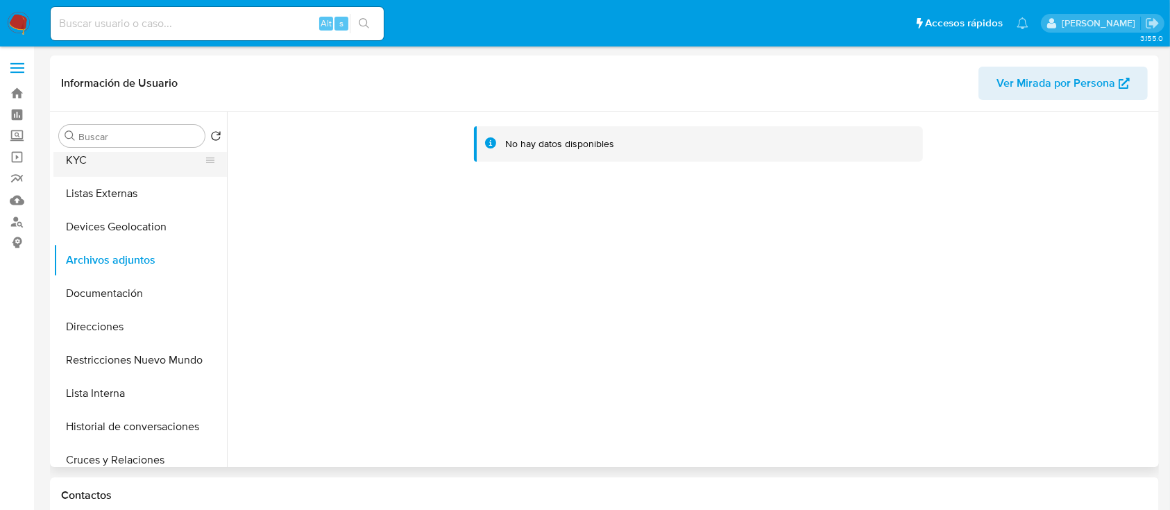
click at [132, 167] on button "KYC" at bounding box center [134, 160] width 162 height 33
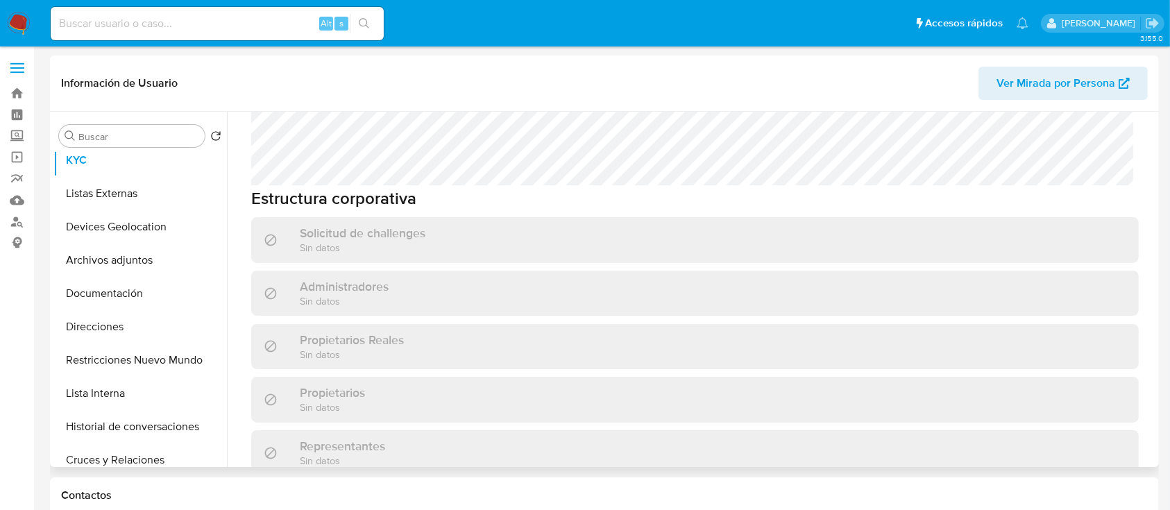
scroll to position [0, 0]
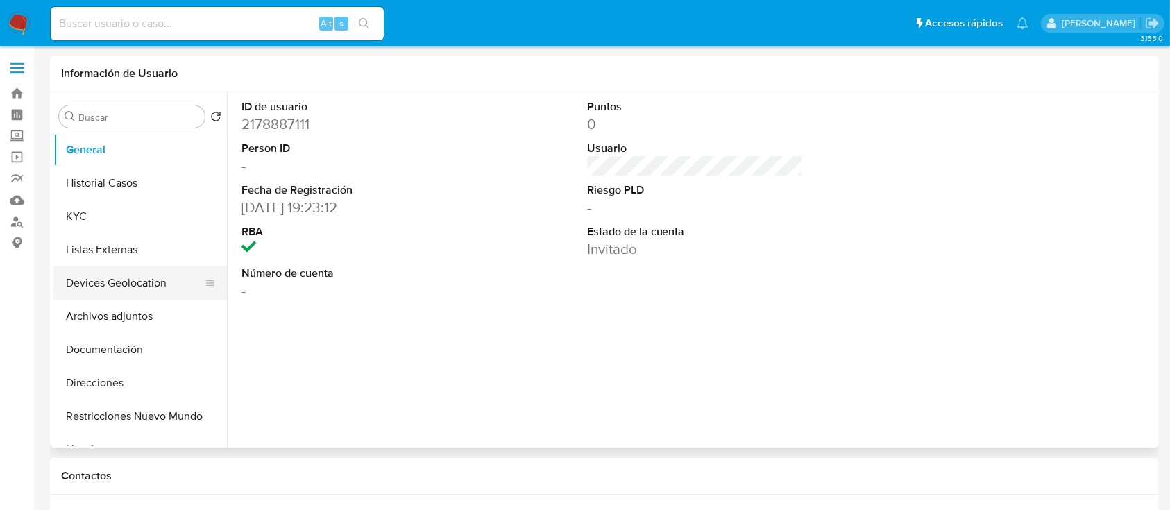
select select "10"
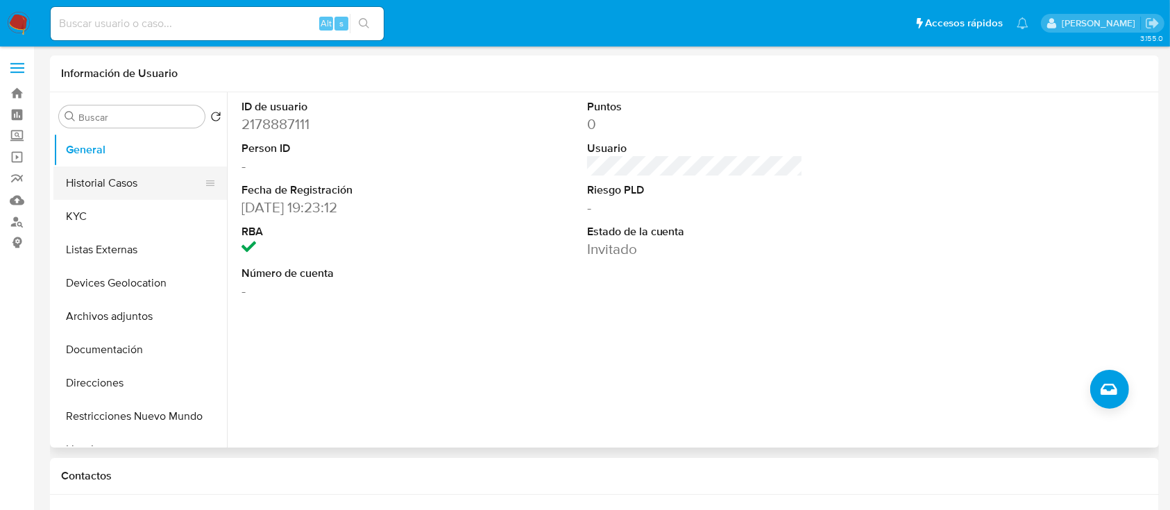
click at [95, 191] on button "Historial Casos" at bounding box center [134, 183] width 162 height 33
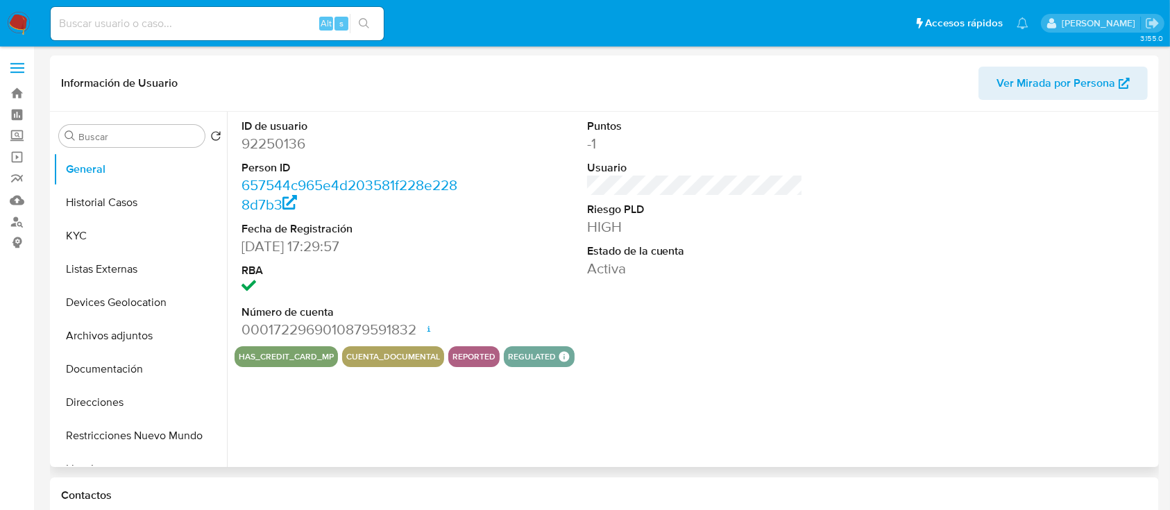
select select "10"
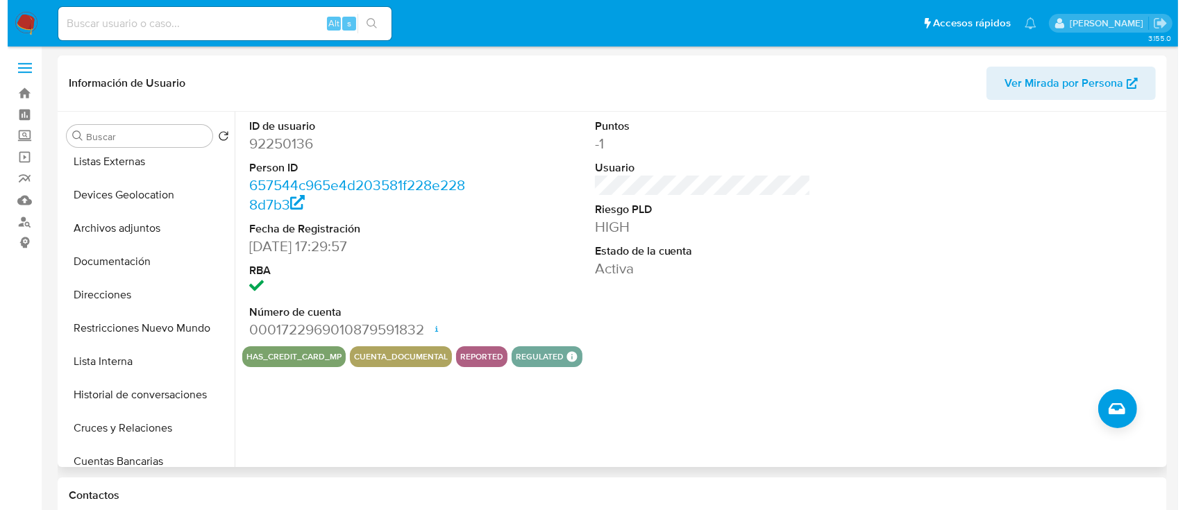
scroll to position [126, 0]
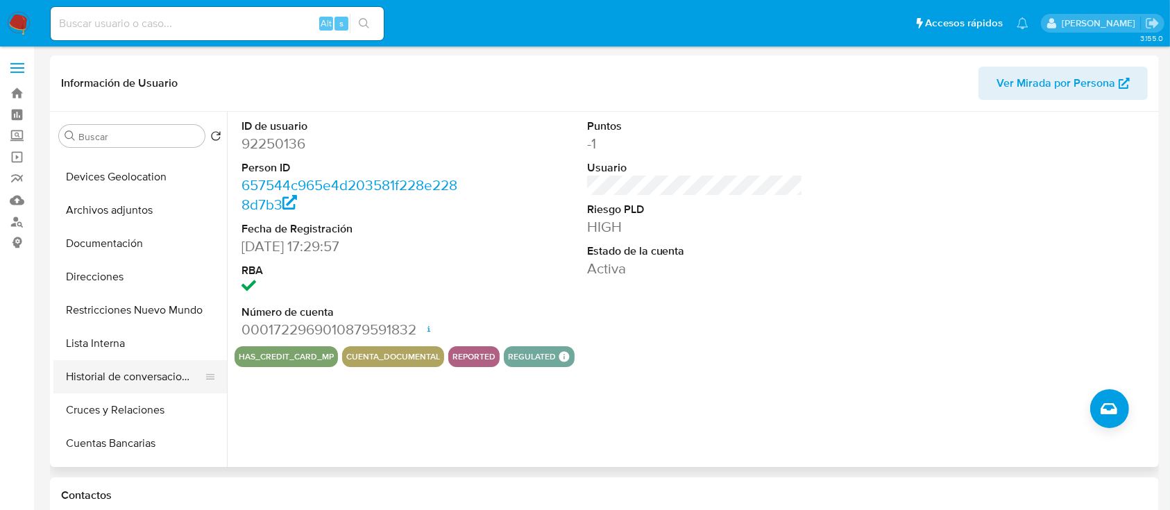
click at [135, 385] on button "Historial de conversaciones" at bounding box center [134, 376] width 162 height 33
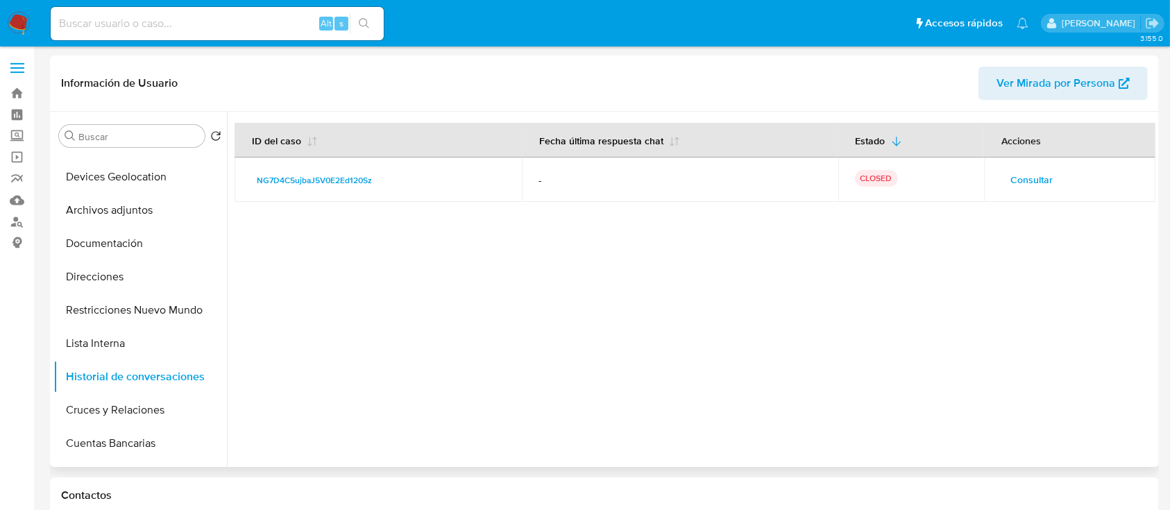
click at [1021, 174] on span "Consultar" at bounding box center [1031, 179] width 42 height 19
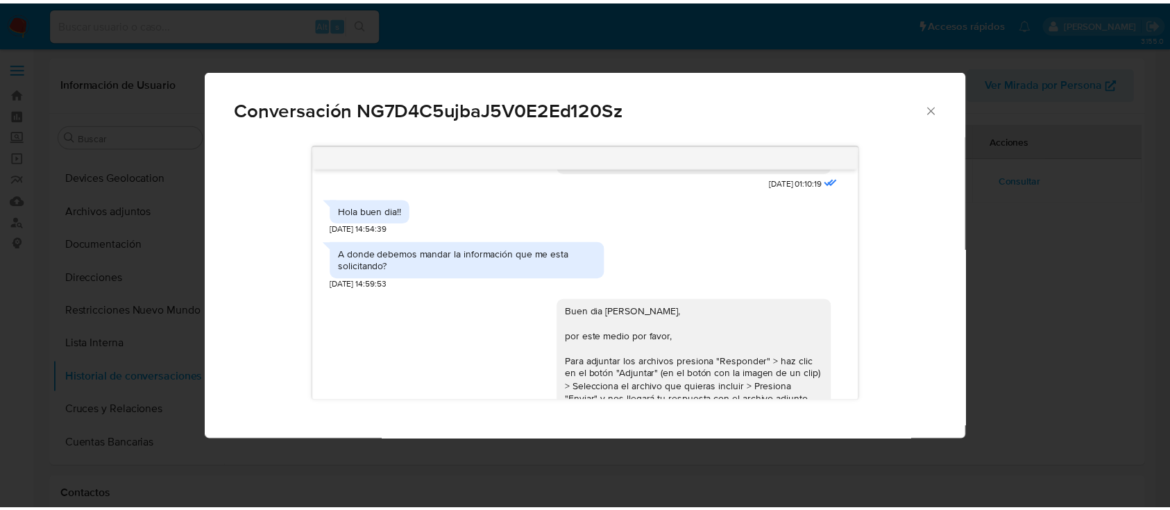
scroll to position [380, 0]
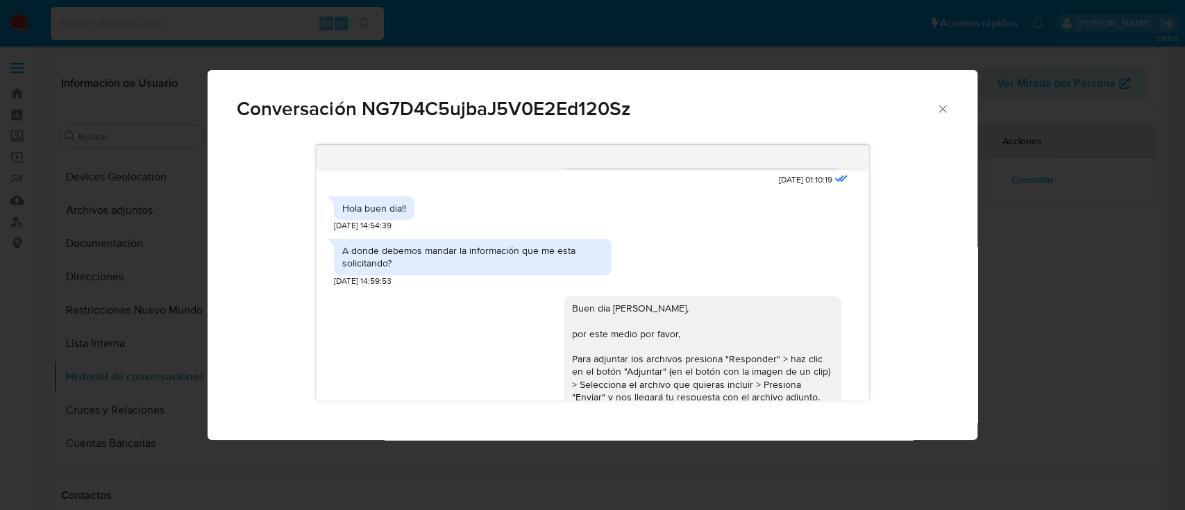
click at [954, 113] on div "Conversación NG7D4C5ujbaJ5V0E2Ed120Sz" at bounding box center [592, 103] width 769 height 66
click at [941, 112] on icon "Cerrar" at bounding box center [943, 109] width 14 height 14
